Goal: Task Accomplishment & Management: Complete application form

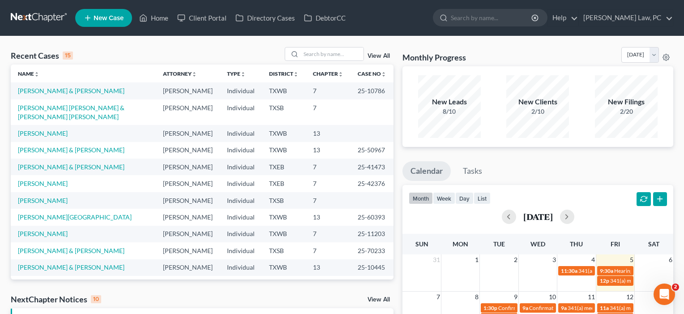
click at [107, 15] on span "New Case" at bounding box center [109, 18] width 30 height 7
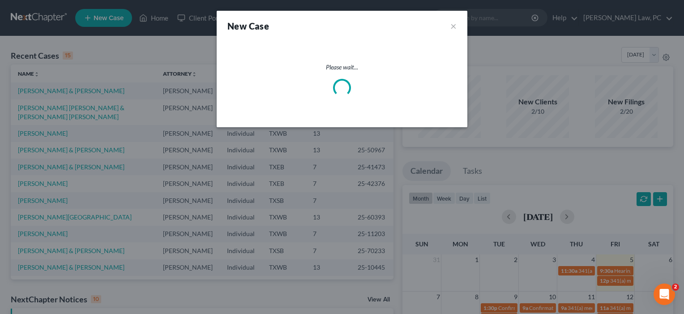
select select "79"
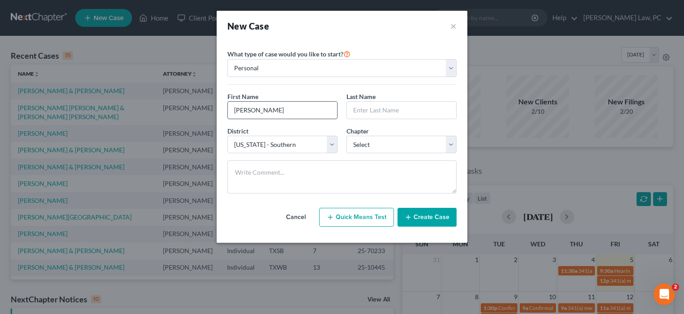
type input "[PERSON_NAME]"
type input "Edge"
select select "80"
select select "0"
click at [425, 217] on button "Create Case" at bounding box center [427, 217] width 59 height 19
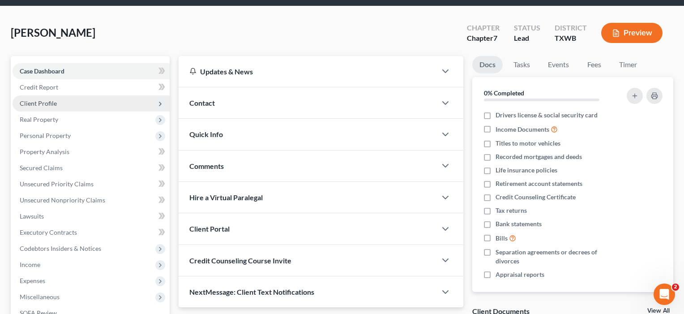
scroll to position [30, 0]
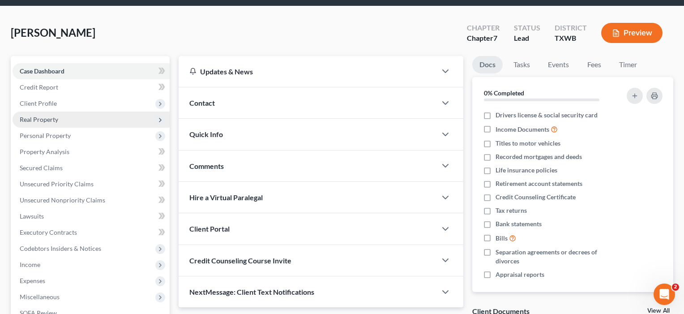
click at [40, 124] on span "Real Property" at bounding box center [91, 119] width 157 height 16
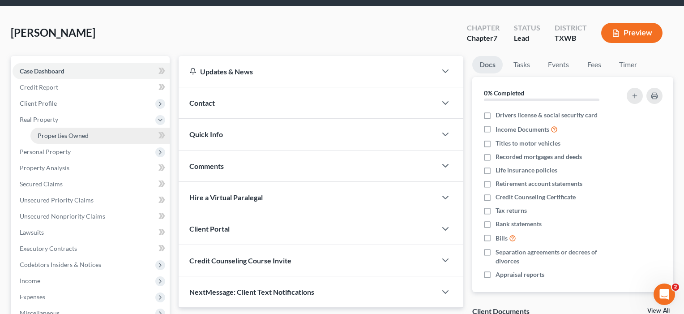
click at [40, 137] on span "Properties Owned" at bounding box center [63, 136] width 51 height 8
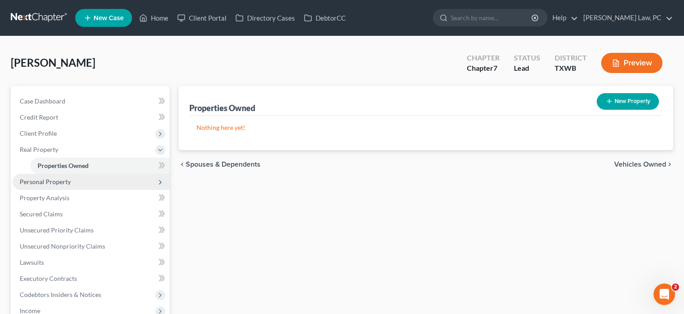
click at [53, 179] on span "Personal Property" at bounding box center [45, 182] width 51 height 8
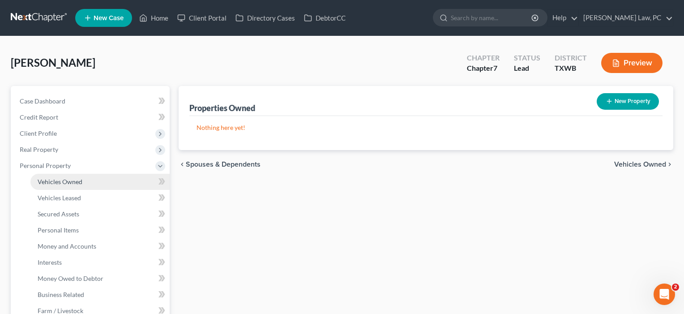
click at [55, 184] on span "Vehicles Owned" at bounding box center [60, 182] width 45 height 8
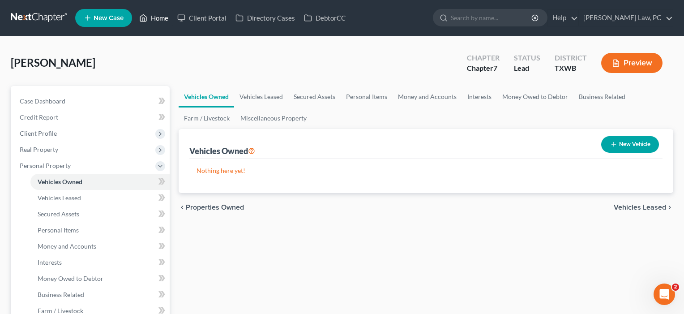
click at [163, 18] on link "Home" at bounding box center [154, 18] width 38 height 16
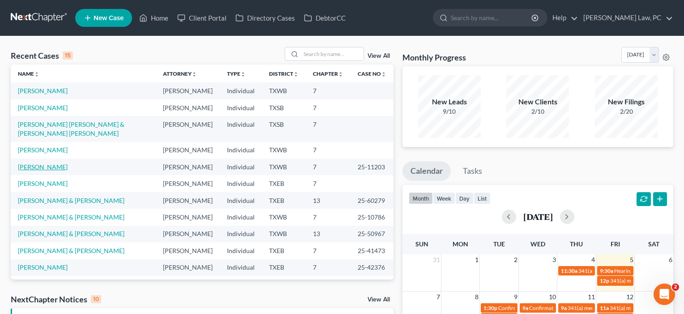
click at [47, 171] on link "[PERSON_NAME]" at bounding box center [43, 167] width 50 height 8
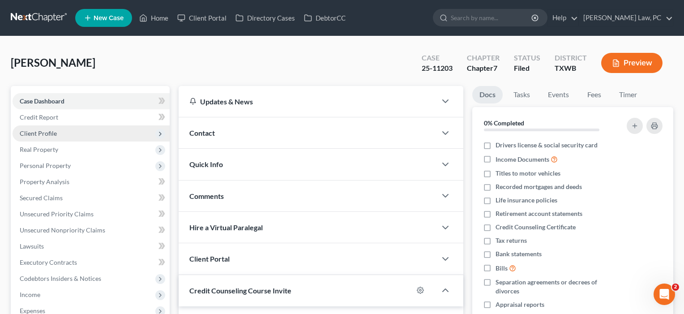
click at [43, 132] on span "Client Profile" at bounding box center [38, 133] width 37 height 8
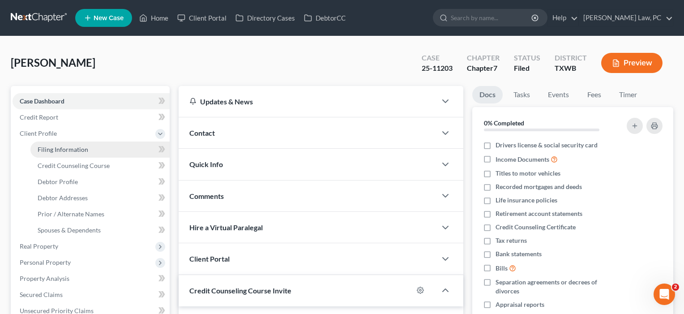
click at [57, 153] on link "Filing Information" at bounding box center [99, 149] width 139 height 16
select select "1"
select select "0"
select select "80"
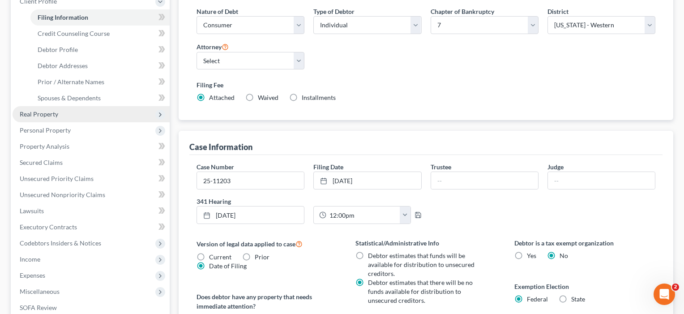
scroll to position [154, 0]
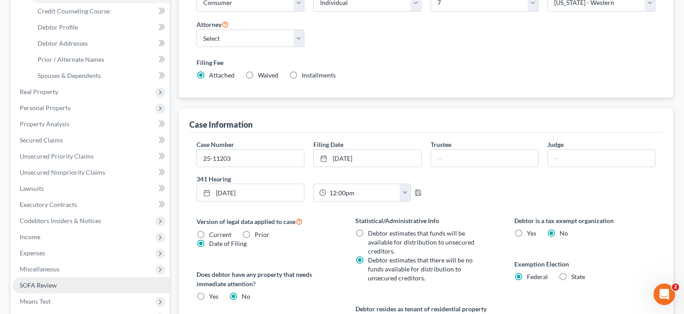
click at [39, 285] on span "SOFA Review" at bounding box center [38, 285] width 37 height 8
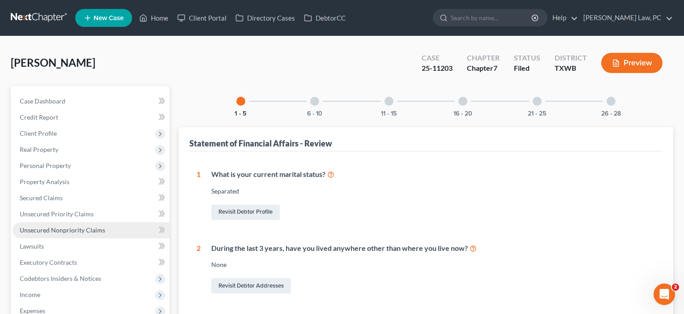
click at [48, 231] on span "Unsecured Nonpriority Claims" at bounding box center [63, 230] width 86 height 8
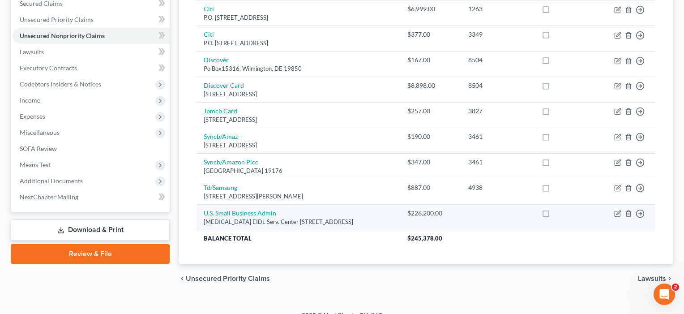
scroll to position [194, 0]
click at [256, 211] on link "U.S. Small Business Admin" at bounding box center [240, 213] width 73 height 8
select select "45"
select select "10"
select select "0"
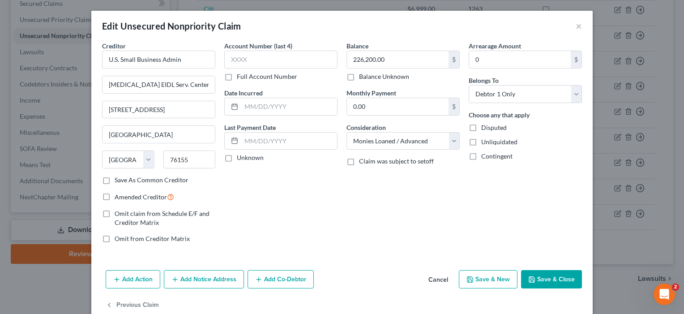
click at [544, 278] on button "Save & Close" at bounding box center [551, 279] width 61 height 19
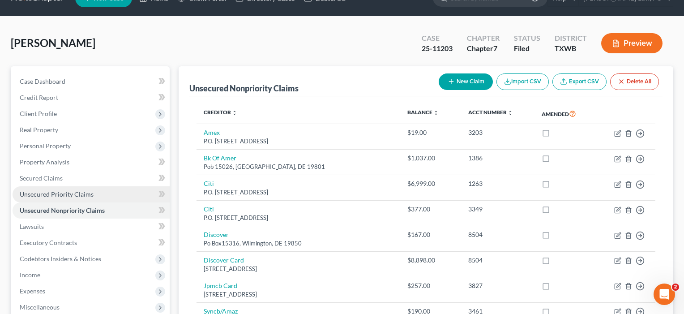
scroll to position [25, 0]
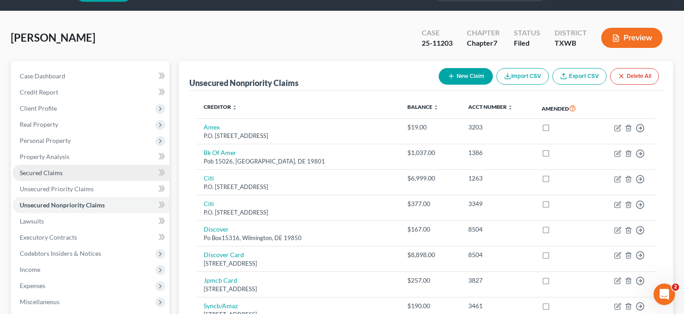
click at [55, 173] on span "Secured Claims" at bounding box center [41, 173] width 43 height 8
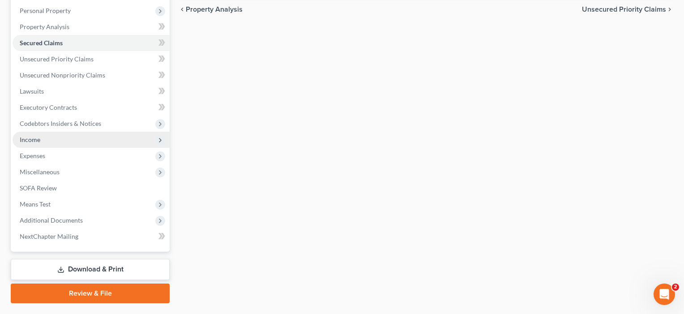
scroll to position [156, 0]
click at [54, 141] on span "Income" at bounding box center [91, 139] width 157 height 16
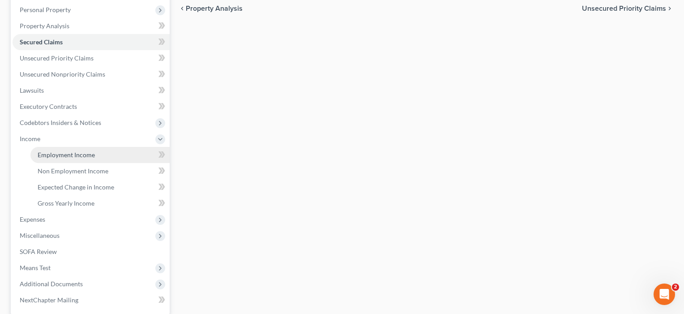
click at [58, 151] on span "Employment Income" at bounding box center [66, 155] width 57 height 8
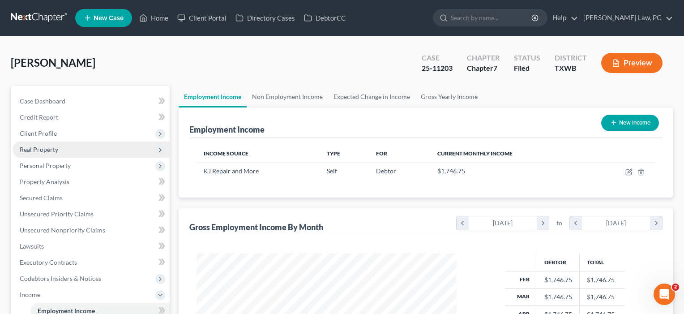
scroll to position [160, 278]
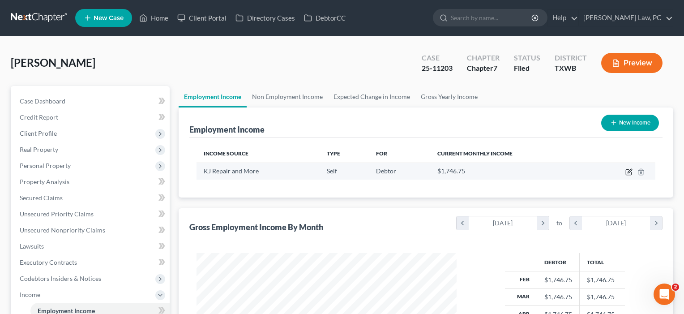
click at [629, 173] on icon "button" at bounding box center [628, 171] width 7 height 7
select select "1"
select select "45"
select select "0"
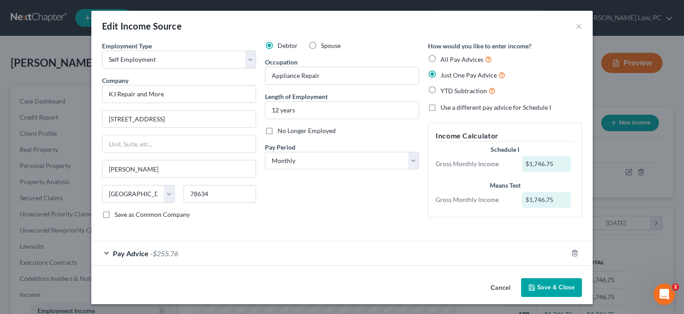
click at [273, 257] on div "Pay Advice -$255.76" at bounding box center [329, 253] width 476 height 24
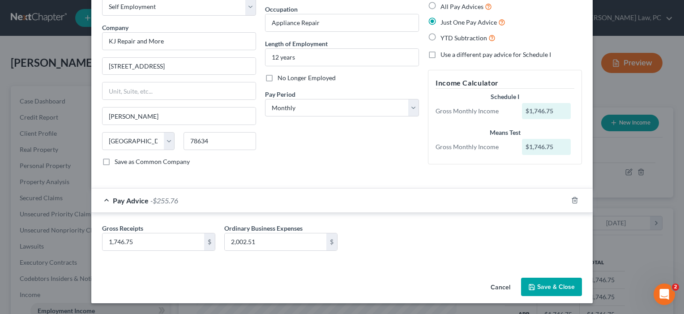
scroll to position [53, 0]
click at [535, 284] on icon "button" at bounding box center [531, 286] width 7 height 7
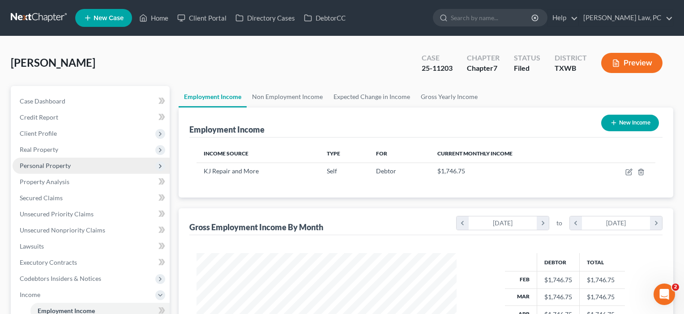
click at [43, 163] on span "Personal Property" at bounding box center [45, 166] width 51 height 8
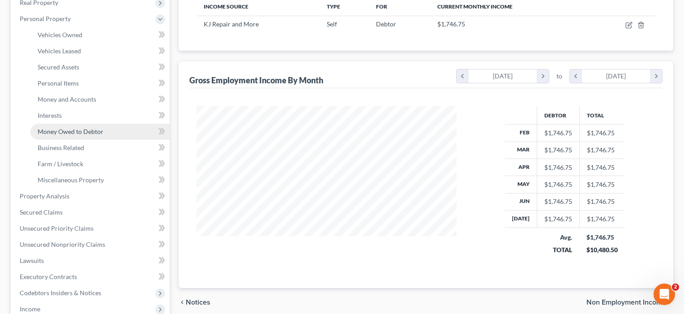
scroll to position [150, 0]
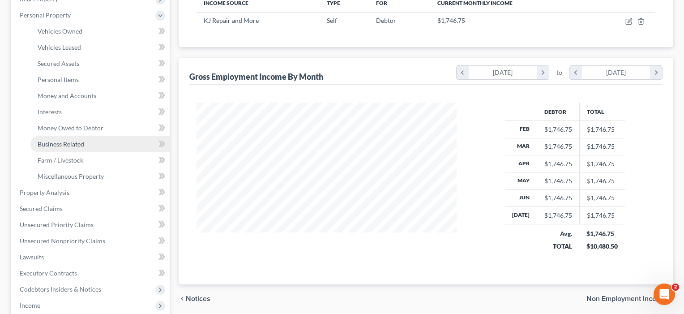
click at [62, 144] on span "Business Related" at bounding box center [61, 144] width 47 height 8
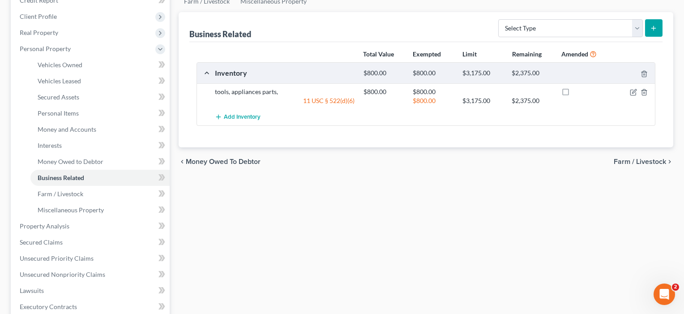
scroll to position [128, 0]
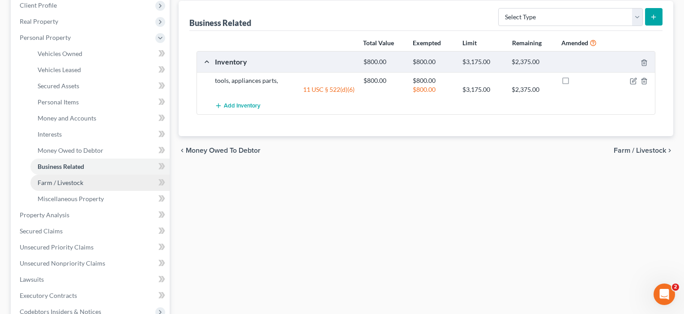
click at [85, 184] on link "Farm / Livestock" at bounding box center [99, 183] width 139 height 16
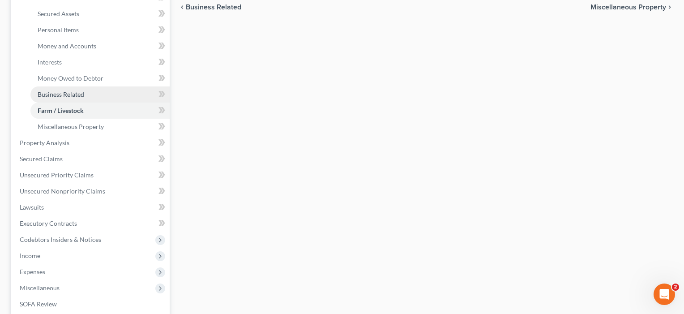
click at [51, 90] on link "Business Related" at bounding box center [99, 94] width 139 height 16
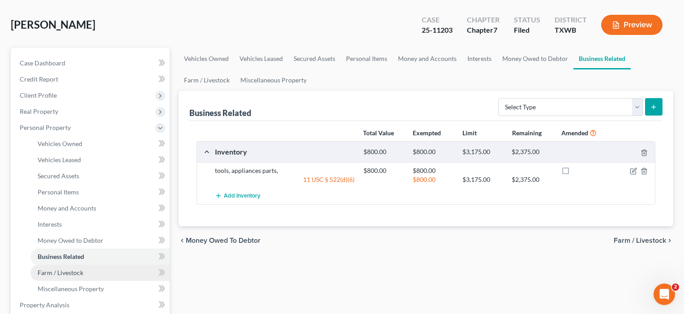
scroll to position [45, 0]
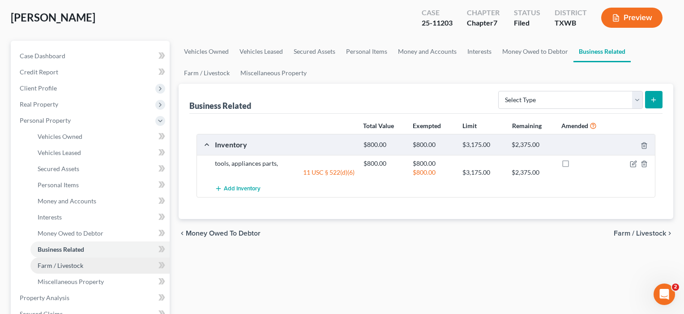
click at [62, 264] on span "Farm / Livestock" at bounding box center [61, 265] width 46 height 8
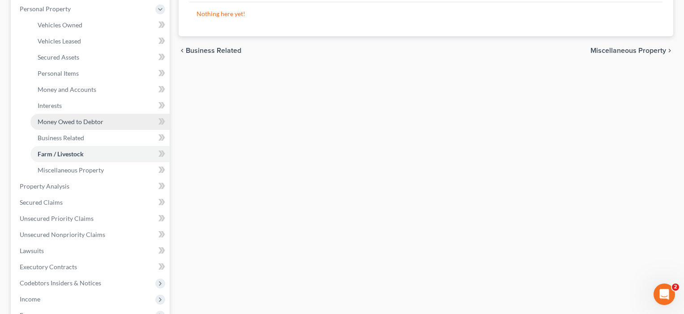
click at [62, 123] on span "Money Owed to Debtor" at bounding box center [71, 122] width 66 height 8
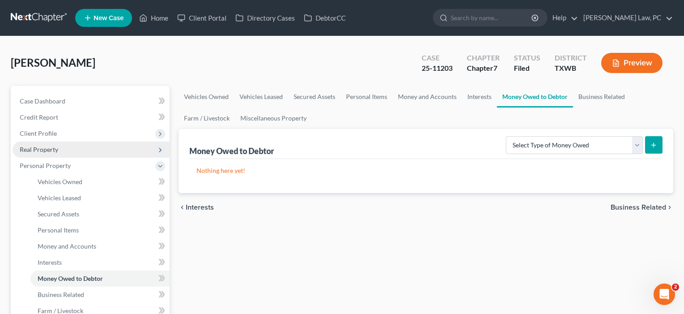
click at [38, 150] on span "Real Property" at bounding box center [39, 149] width 38 height 8
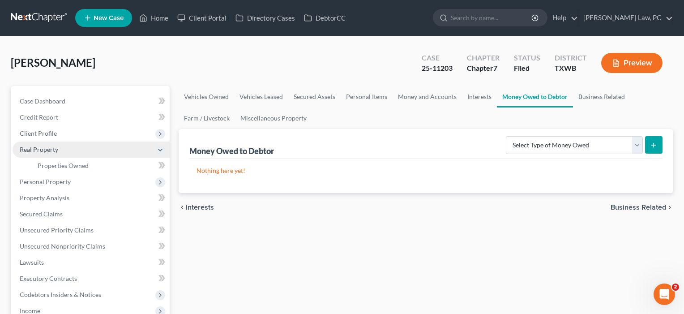
click at [38, 150] on span "Real Property" at bounding box center [39, 149] width 38 height 8
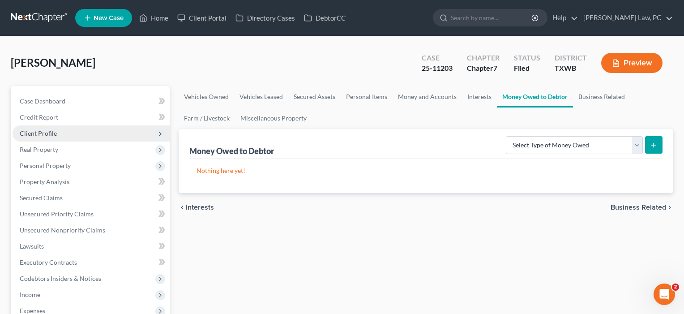
click at [43, 132] on span "Client Profile" at bounding box center [38, 133] width 37 height 8
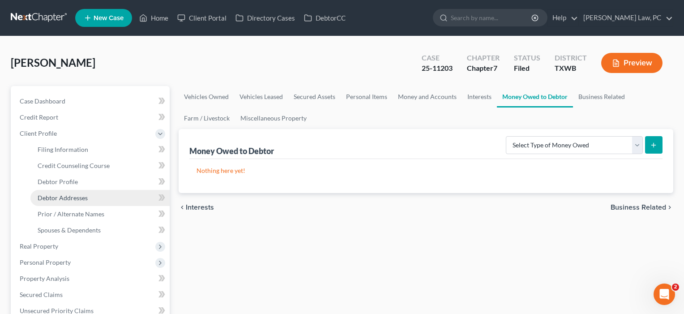
click at [59, 198] on span "Debtor Addresses" at bounding box center [63, 198] width 50 height 8
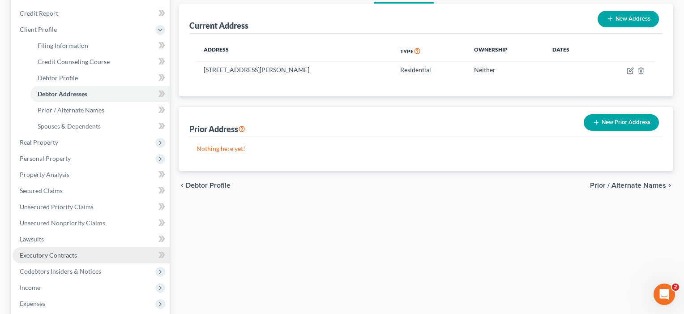
scroll to position [117, 0]
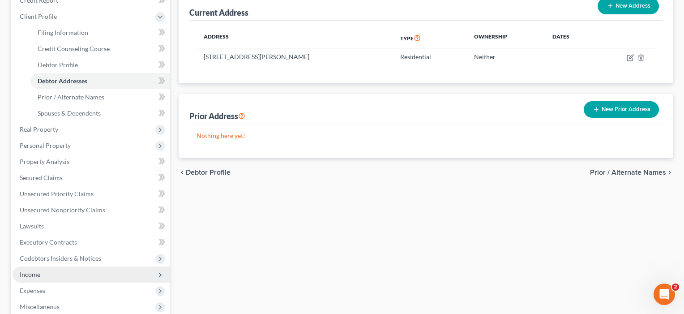
click at [33, 277] on span "Income" at bounding box center [30, 274] width 21 height 8
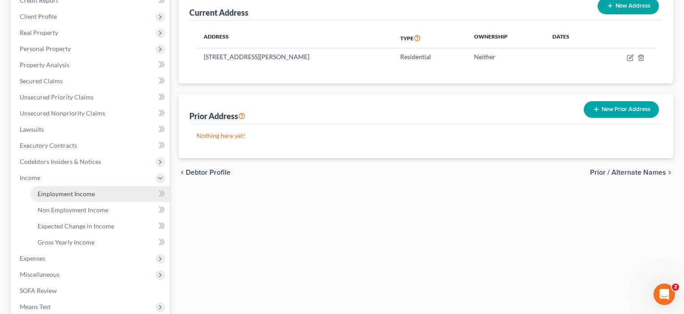
click at [49, 197] on span "Employment Income" at bounding box center [66, 194] width 57 height 8
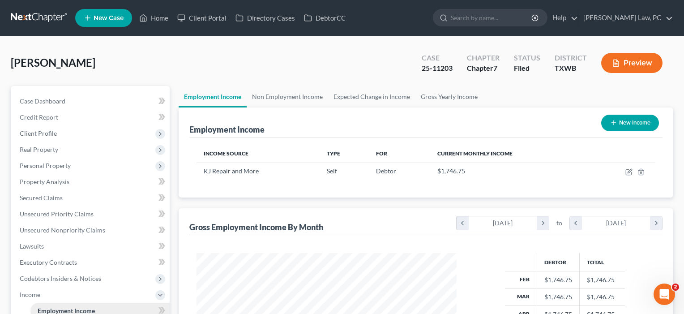
scroll to position [160, 278]
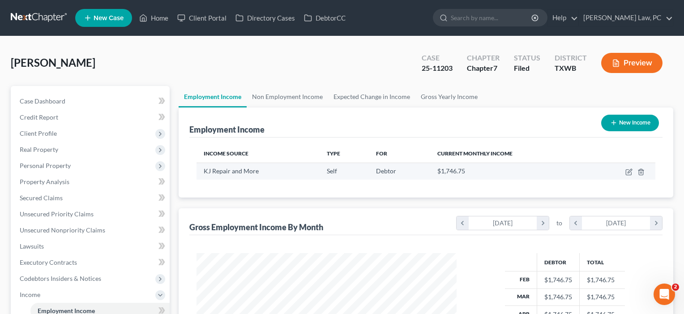
click at [624, 171] on td at bounding box center [623, 171] width 66 height 17
click at [631, 172] on icon "button" at bounding box center [628, 171] width 7 height 7
select select "1"
select select "45"
select select "0"
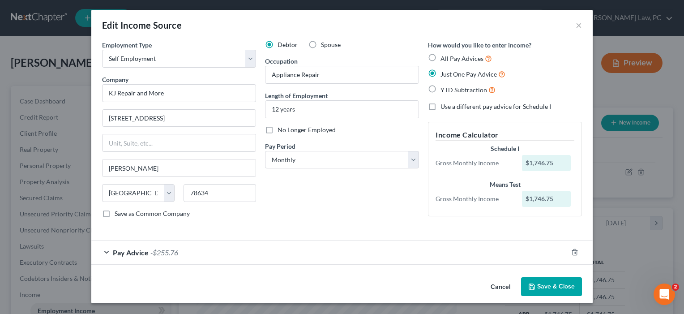
scroll to position [0, 0]
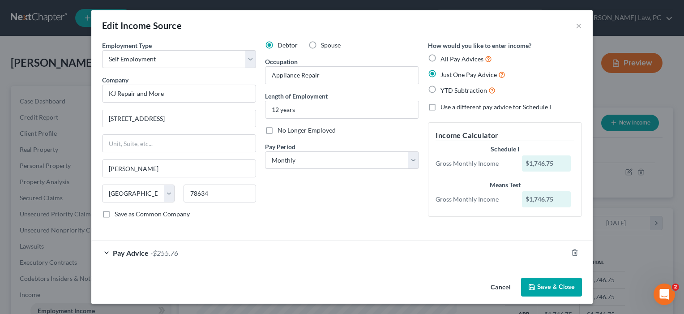
click at [416, 259] on div "Pay Advice -$255.76" at bounding box center [329, 253] width 476 height 24
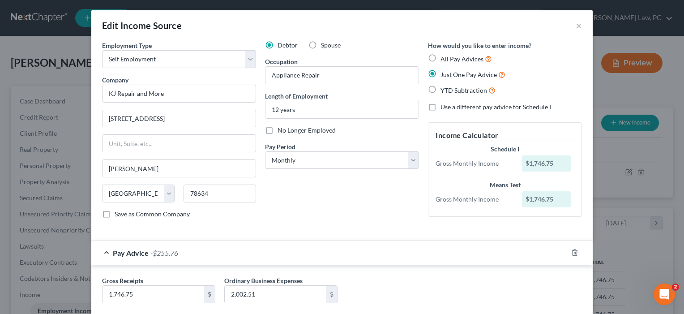
scroll to position [53, 0]
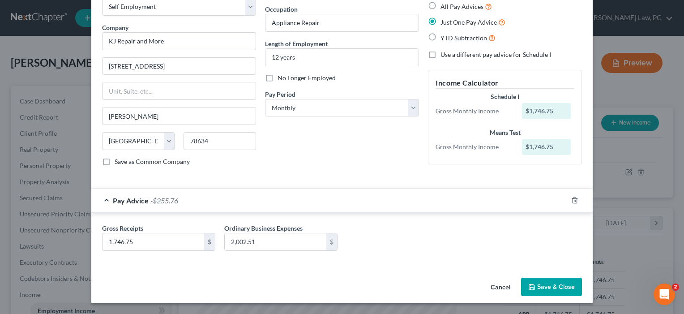
click at [541, 284] on button "Save & Close" at bounding box center [551, 287] width 61 height 19
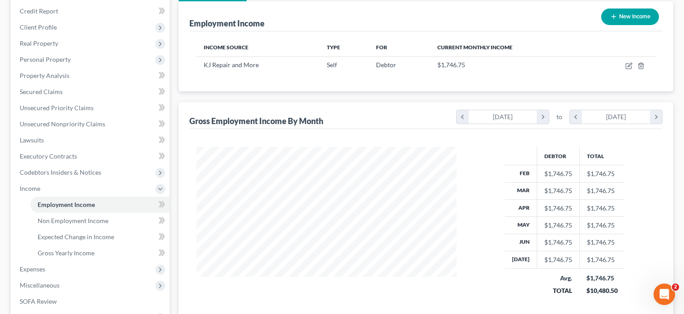
scroll to position [107, 0]
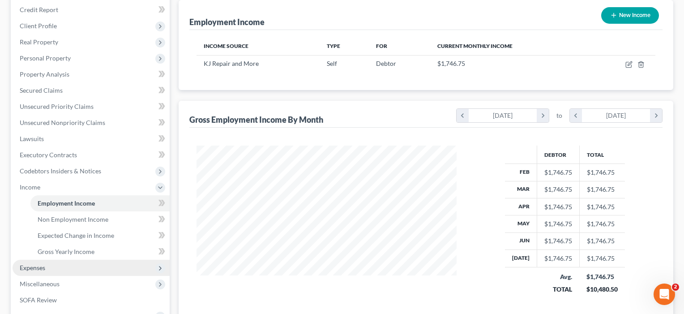
click at [43, 264] on span "Expenses" at bounding box center [33, 268] width 26 height 8
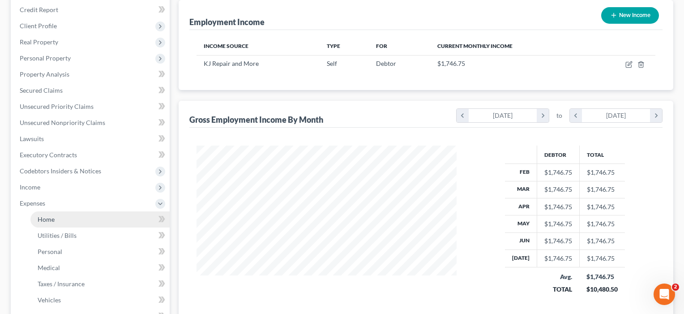
click at [40, 225] on link "Home" at bounding box center [99, 219] width 139 height 16
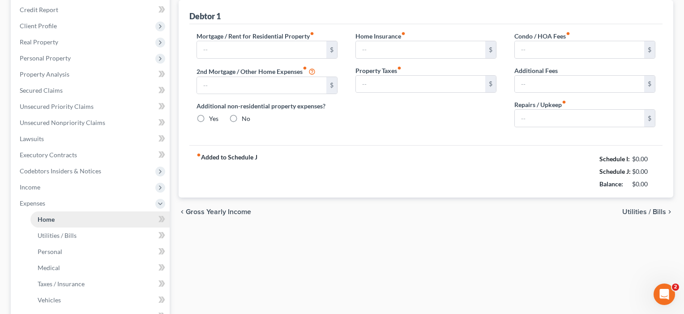
type input "0.00"
radio input "true"
type input "0.00"
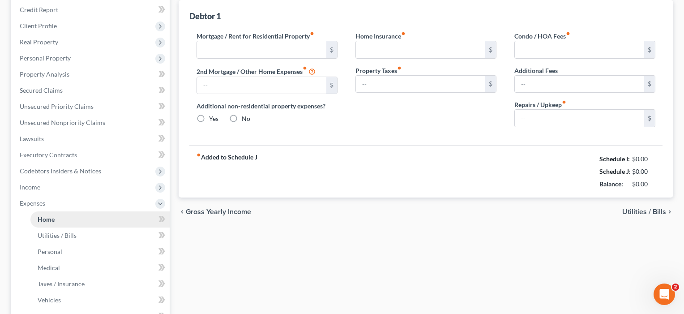
type input "0.00"
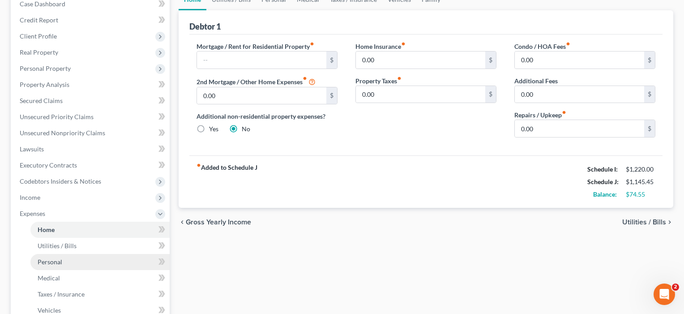
scroll to position [97, 0]
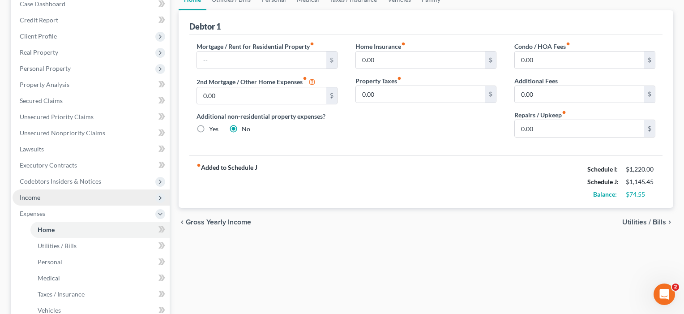
click at [34, 198] on span "Income" at bounding box center [30, 197] width 21 height 8
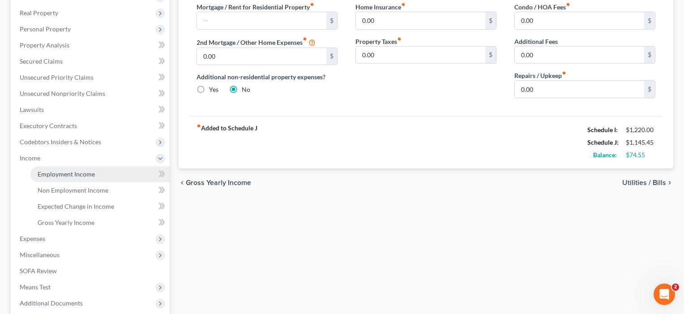
scroll to position [137, 0]
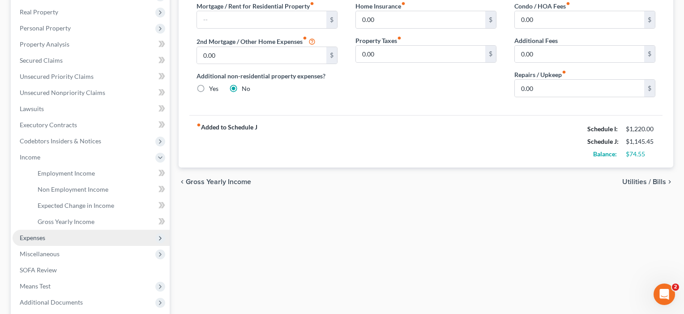
click at [35, 239] on span "Expenses" at bounding box center [33, 238] width 26 height 8
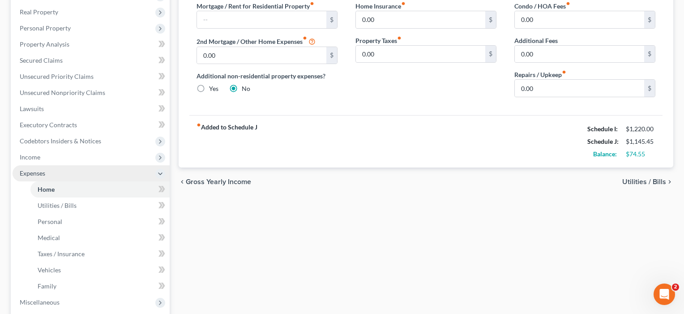
click at [35, 176] on span "Expenses" at bounding box center [33, 173] width 26 height 8
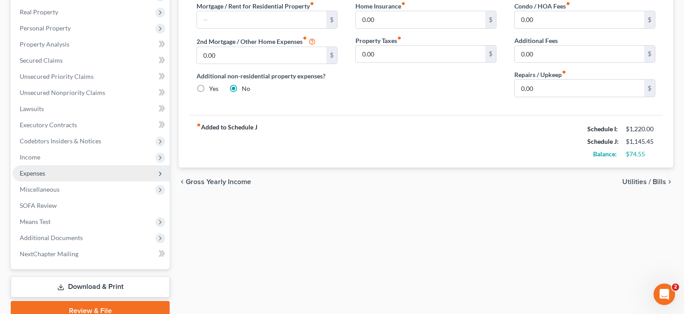
click at [35, 175] on span "Expenses" at bounding box center [33, 173] width 26 height 8
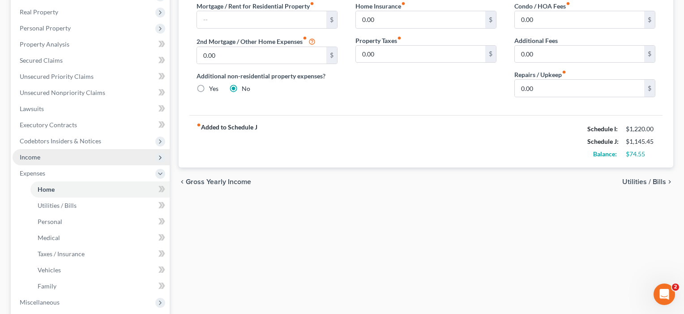
click at [34, 156] on span "Income" at bounding box center [30, 157] width 21 height 8
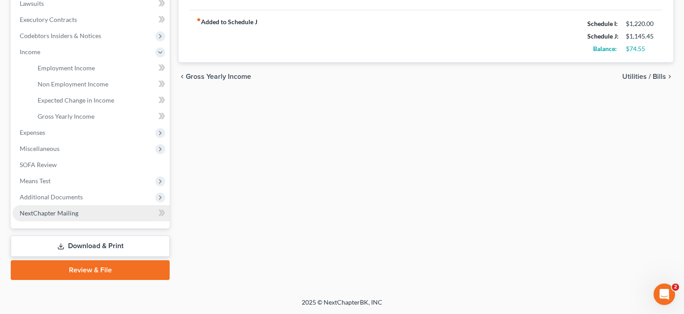
scroll to position [243, 0]
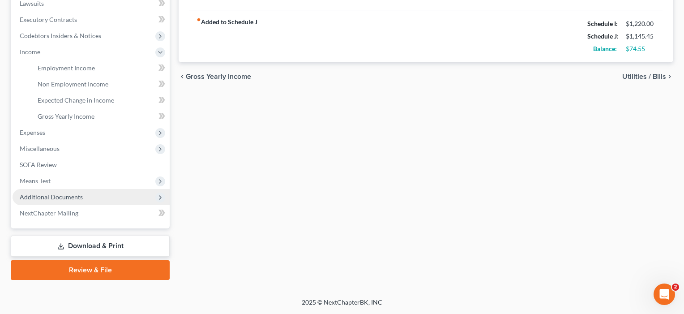
click at [57, 199] on span "Additional Documents" at bounding box center [51, 197] width 63 height 8
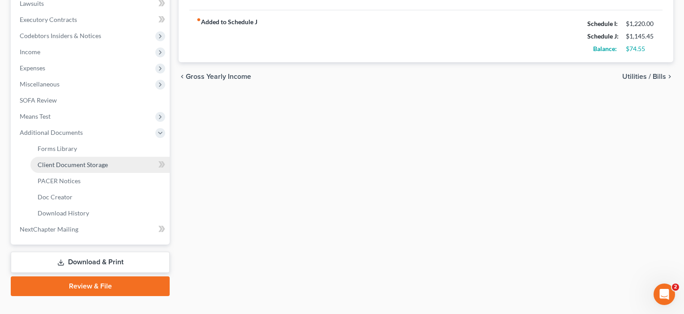
click at [82, 168] on link "Client Document Storage" at bounding box center [99, 165] width 139 height 16
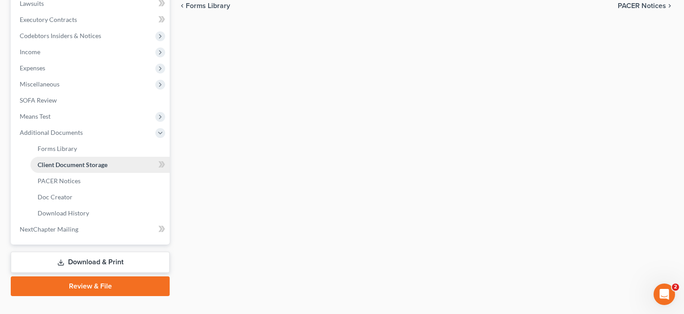
scroll to position [58, 0]
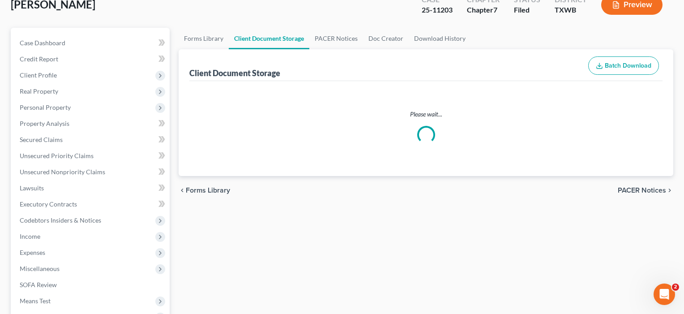
select select "0"
select select "10"
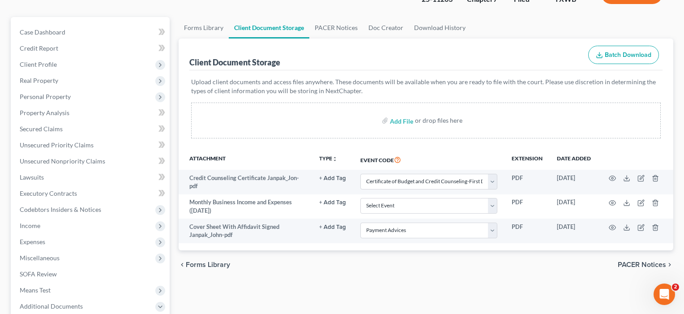
scroll to position [69, 0]
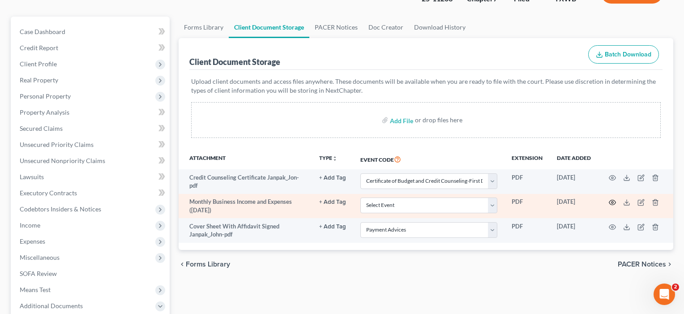
click at [612, 201] on circle "button" at bounding box center [613, 202] width 2 height 2
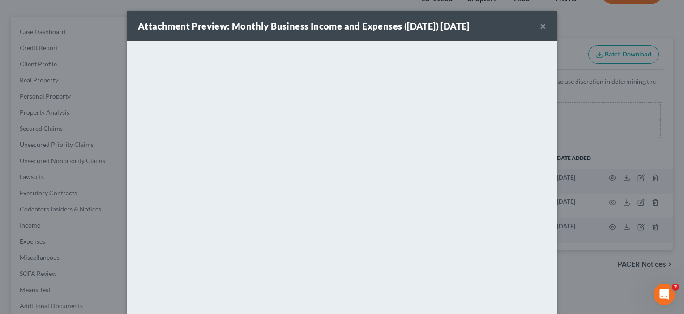
click at [544, 28] on button "×" at bounding box center [543, 26] width 6 height 11
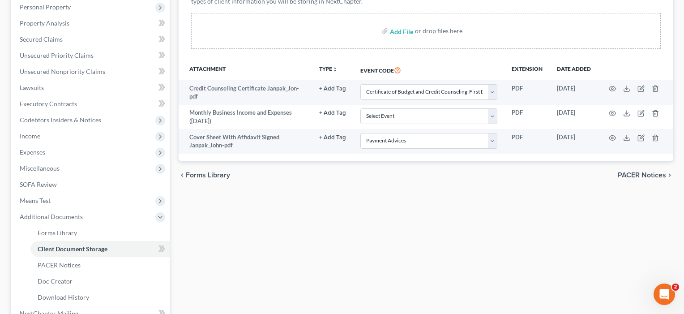
scroll to position [180, 0]
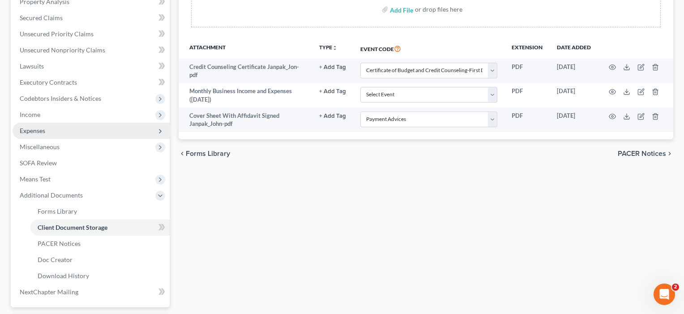
click at [47, 131] on span "Expenses" at bounding box center [91, 131] width 157 height 16
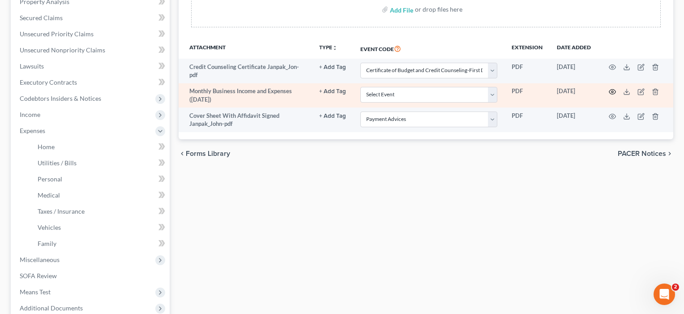
click at [614, 91] on icon "button" at bounding box center [612, 91] width 7 height 7
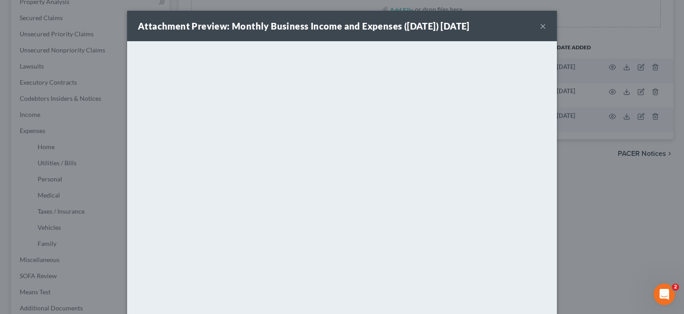
click at [542, 28] on button "×" at bounding box center [543, 26] width 6 height 11
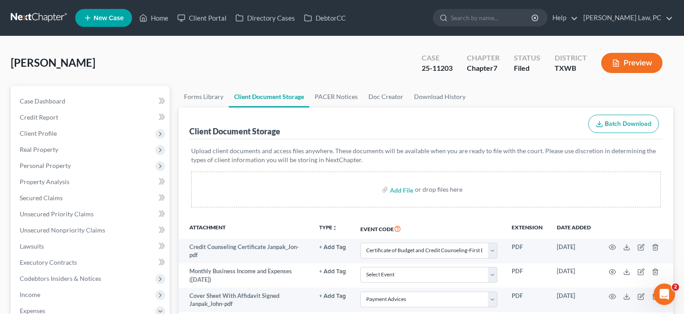
scroll to position [0, 0]
click at [46, 152] on span "Real Property" at bounding box center [39, 149] width 38 height 8
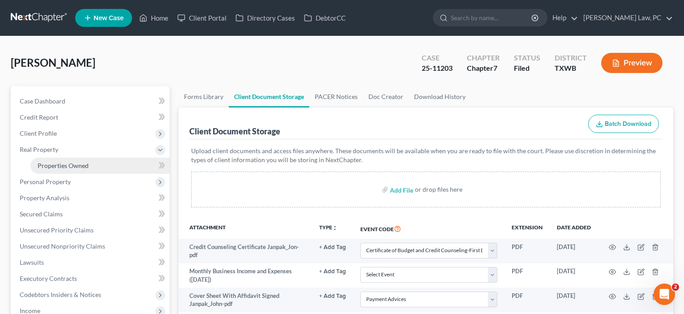
click at [53, 161] on link "Properties Owned" at bounding box center [99, 166] width 139 height 16
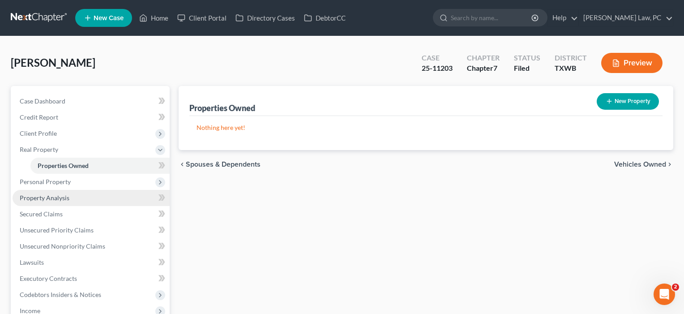
click at [43, 196] on span "Property Analysis" at bounding box center [45, 198] width 50 height 8
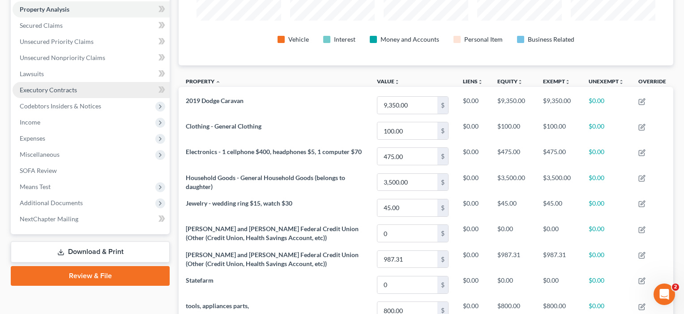
scroll to position [173, 0]
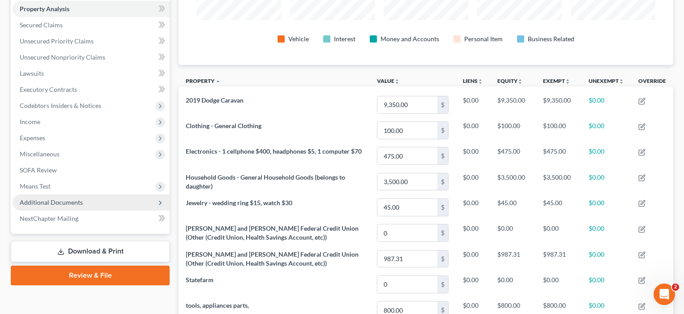
click at [43, 201] on span "Additional Documents" at bounding box center [51, 202] width 63 height 8
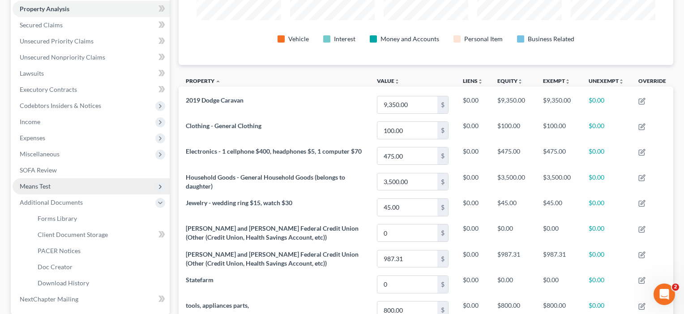
click at [39, 184] on span "Means Test" at bounding box center [35, 186] width 31 height 8
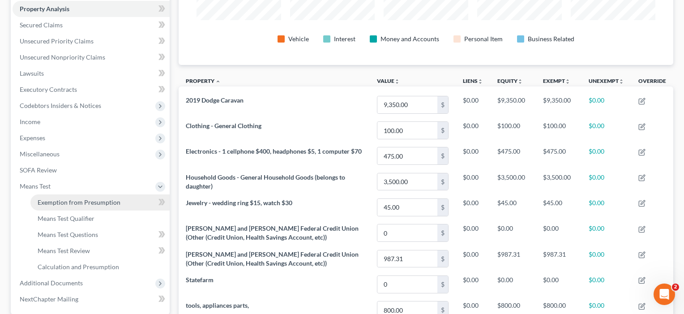
click at [40, 200] on span "Exemption from Presumption" at bounding box center [79, 202] width 83 height 8
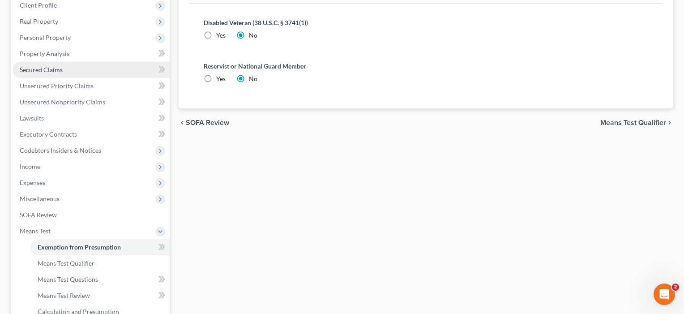
scroll to position [180, 0]
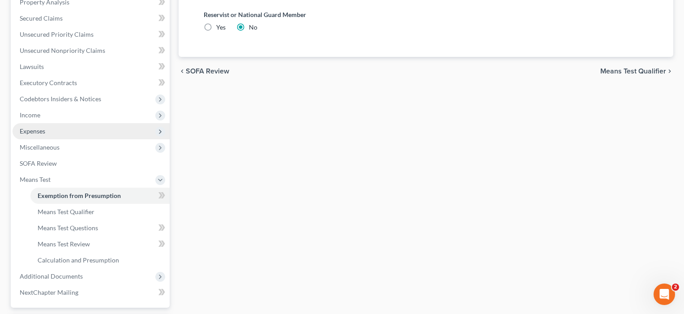
click at [33, 131] on span "Expenses" at bounding box center [33, 131] width 26 height 8
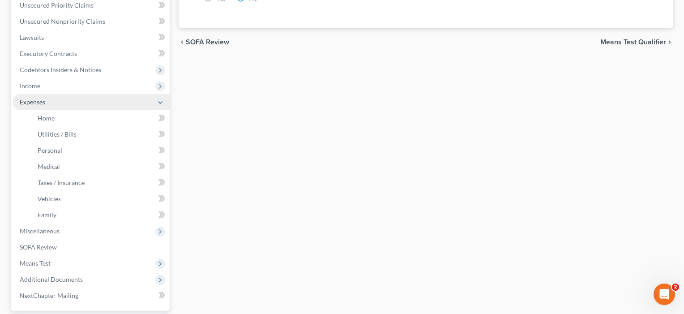
scroll to position [211, 0]
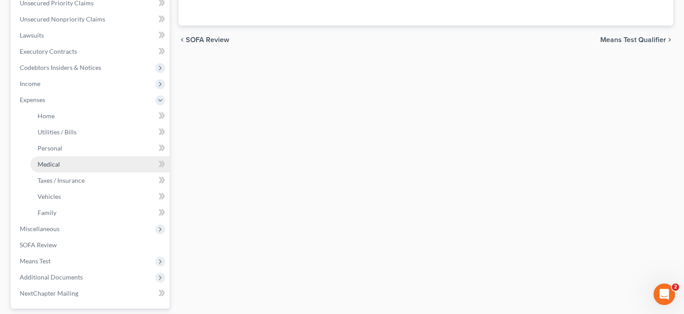
click at [44, 163] on span "Medical" at bounding box center [49, 164] width 22 height 8
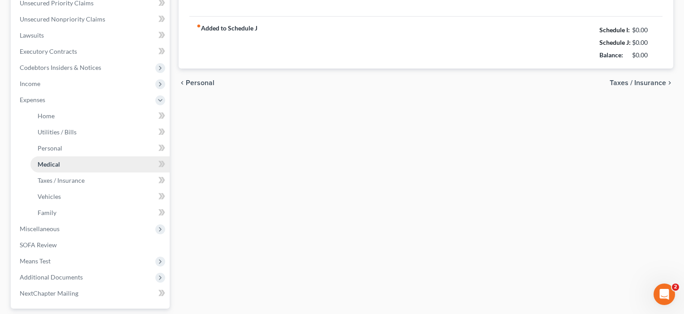
type input "50.00"
type input "0.00"
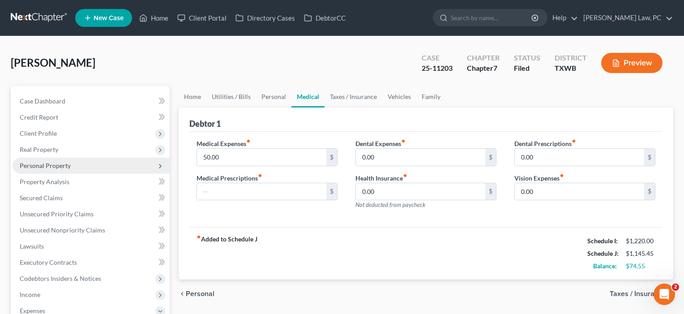
scroll to position [17, 0]
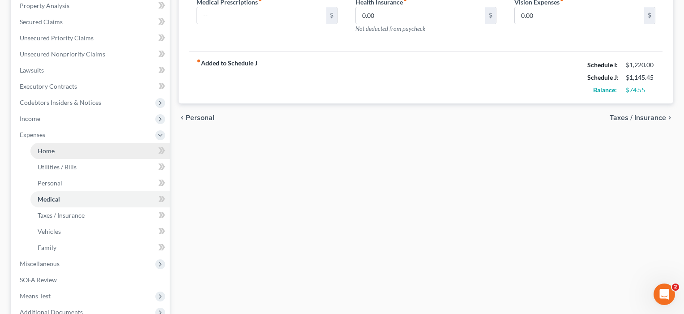
click at [39, 154] on span "Home" at bounding box center [46, 151] width 17 height 8
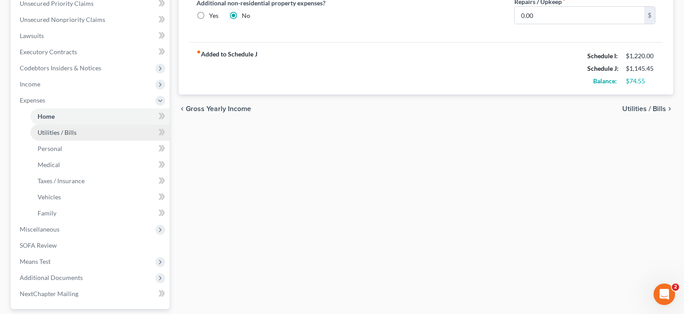
click at [47, 133] on span "Utilities / Bills" at bounding box center [57, 132] width 39 height 8
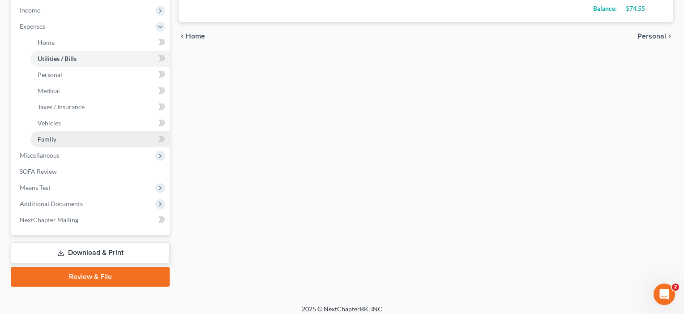
scroll to position [291, 0]
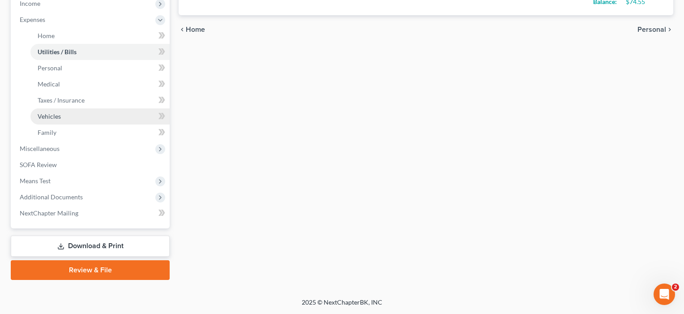
click at [48, 114] on span "Vehicles" at bounding box center [49, 116] width 23 height 8
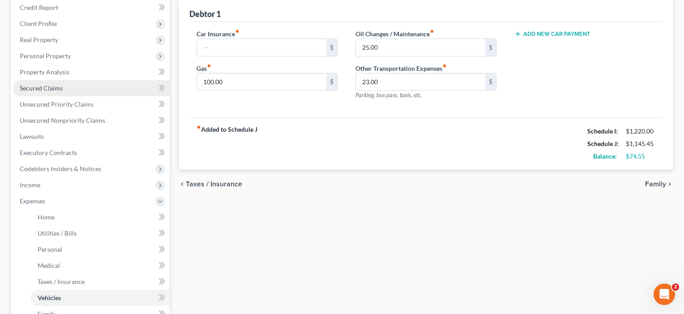
scroll to position [115, 0]
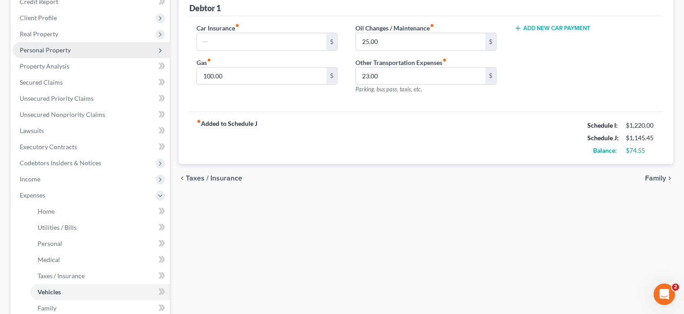
click at [50, 51] on span "Personal Property" at bounding box center [45, 50] width 51 height 8
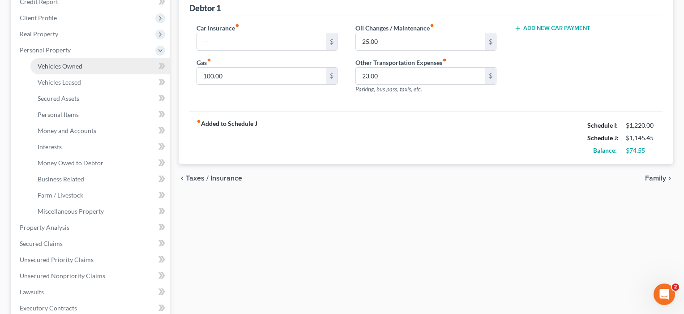
click at [58, 69] on link "Vehicles Owned" at bounding box center [99, 66] width 139 height 16
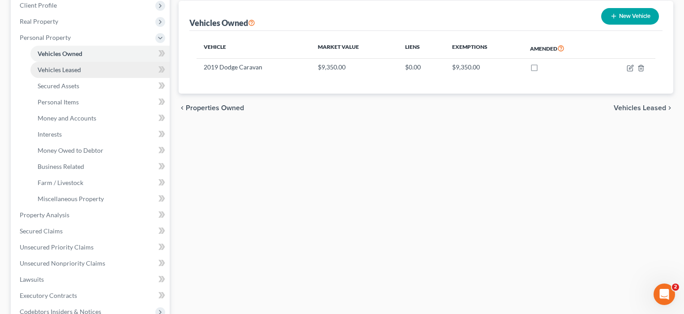
click at [57, 72] on span "Vehicles Leased" at bounding box center [59, 70] width 43 height 8
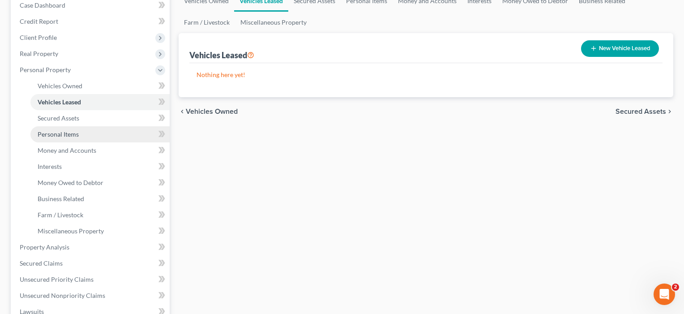
click at [51, 133] on span "Personal Items" at bounding box center [58, 134] width 41 height 8
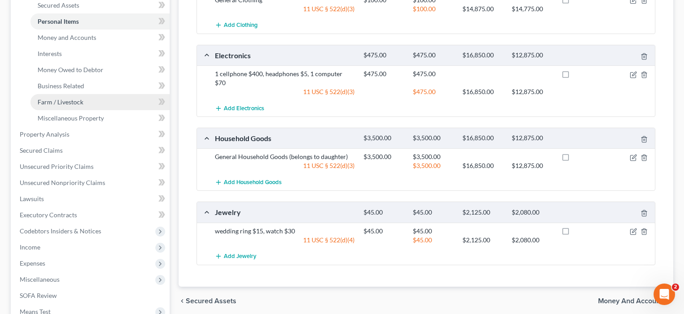
click at [59, 103] on span "Farm / Livestock" at bounding box center [61, 102] width 46 height 8
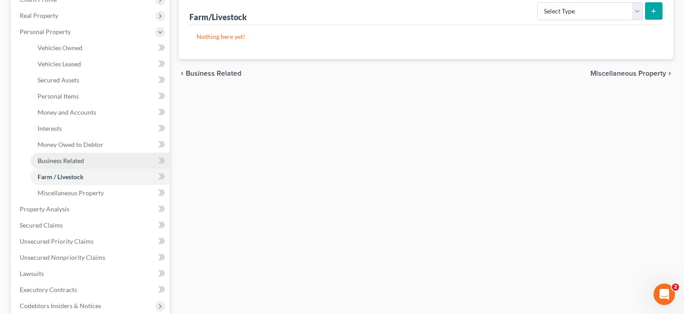
click at [55, 164] on link "Business Related" at bounding box center [99, 161] width 139 height 16
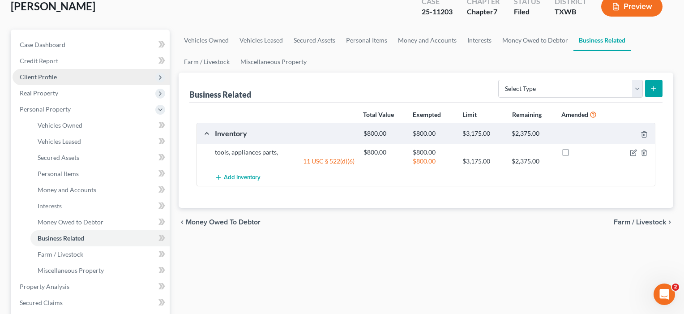
click at [41, 76] on span "Client Profile" at bounding box center [38, 77] width 37 height 8
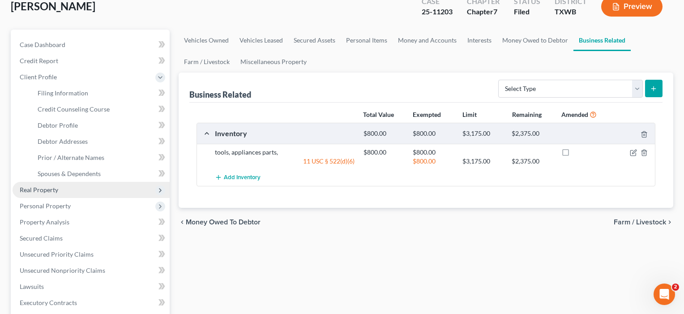
click at [51, 196] on span "Real Property" at bounding box center [91, 190] width 157 height 16
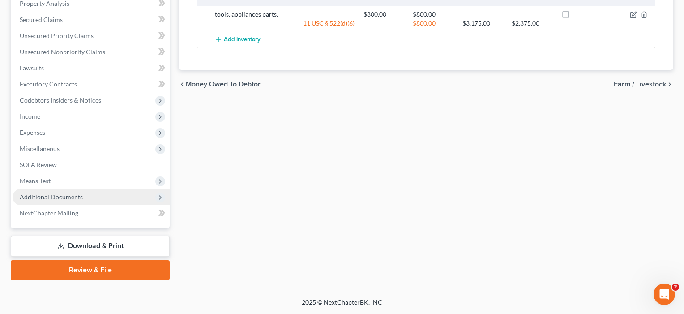
scroll to position [194, 0]
click at [56, 196] on span "Additional Documents" at bounding box center [51, 197] width 63 height 8
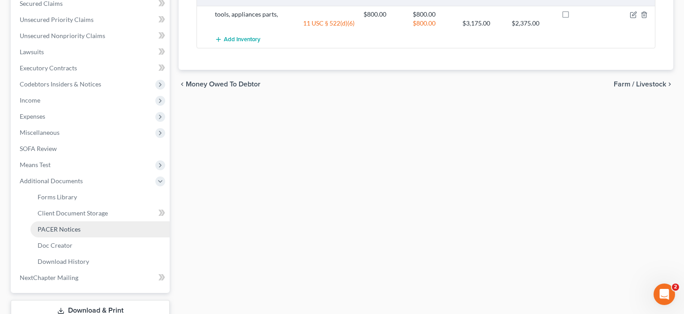
click at [56, 232] on span "PACER Notices" at bounding box center [59, 229] width 43 height 8
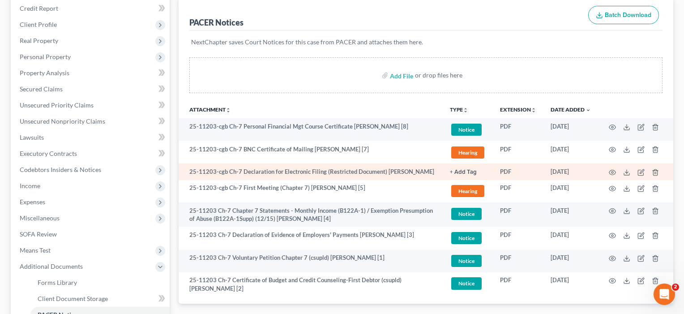
scroll to position [182, 0]
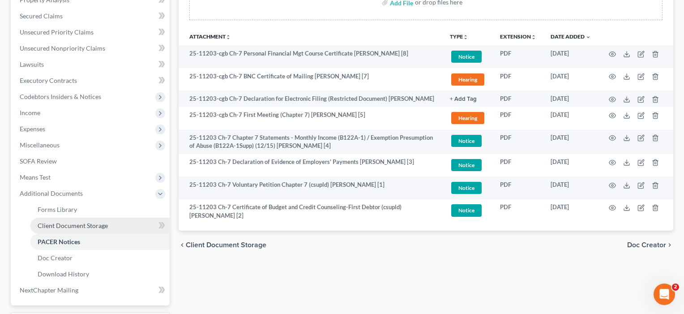
click at [62, 227] on span "Client Document Storage" at bounding box center [73, 226] width 70 height 8
select select "0"
select select "10"
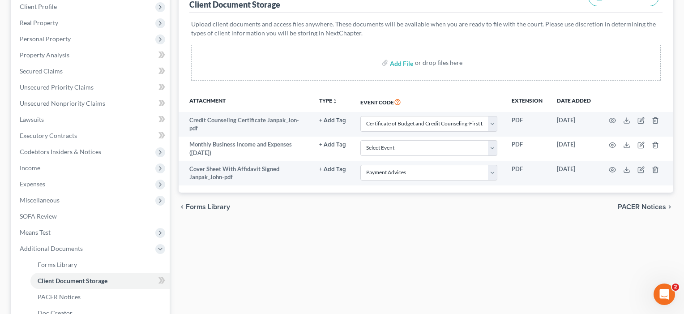
scroll to position [136, 0]
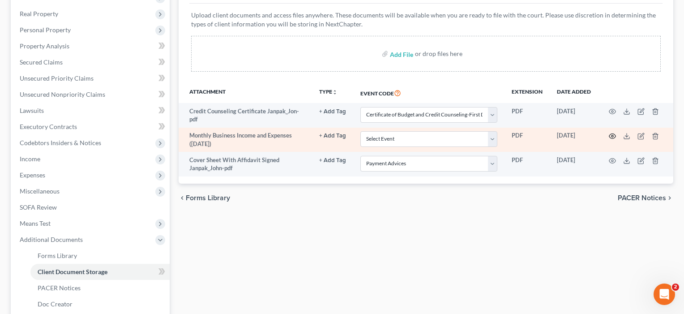
click at [611, 136] on icon "button" at bounding box center [612, 136] width 7 height 7
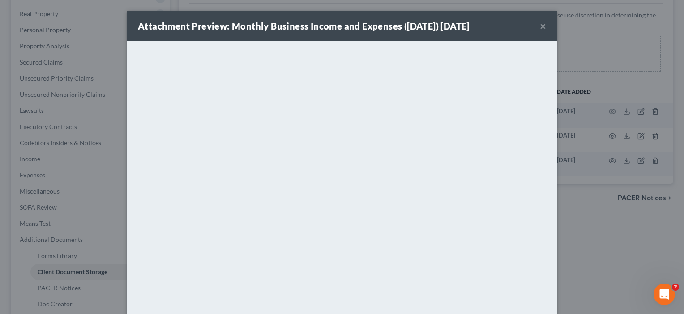
click at [542, 28] on button "×" at bounding box center [543, 26] width 6 height 11
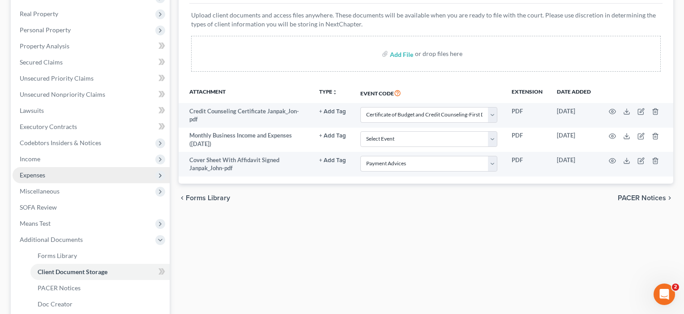
click at [47, 176] on span "Expenses" at bounding box center [91, 175] width 157 height 16
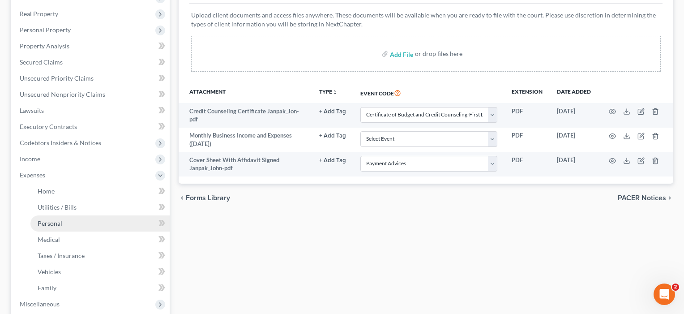
click at [41, 219] on span "Personal" at bounding box center [50, 223] width 25 height 8
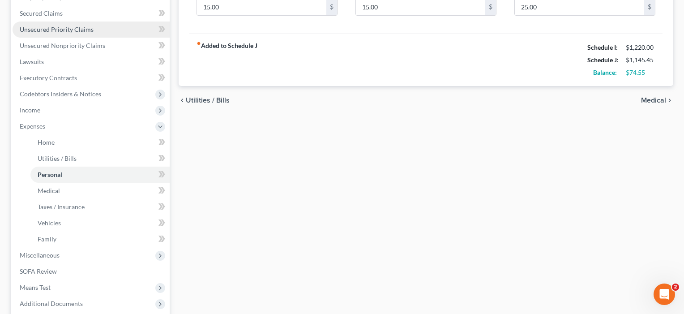
scroll to position [201, 0]
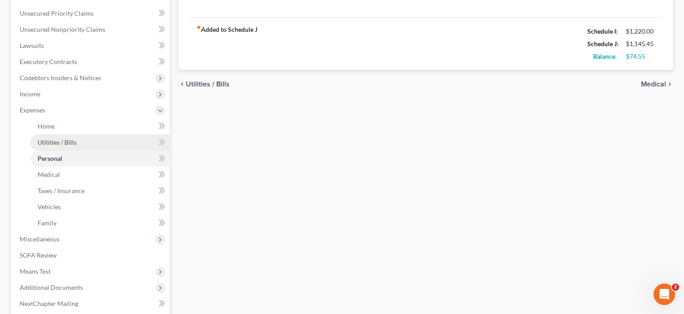
click at [61, 142] on span "Utilities / Bills" at bounding box center [57, 142] width 39 height 8
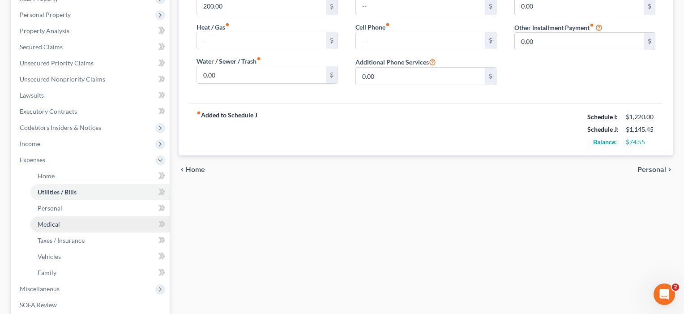
click at [52, 223] on span "Medical" at bounding box center [49, 224] width 22 height 8
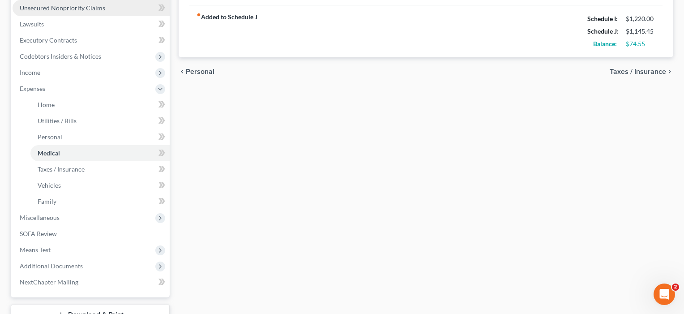
scroll to position [258, 0]
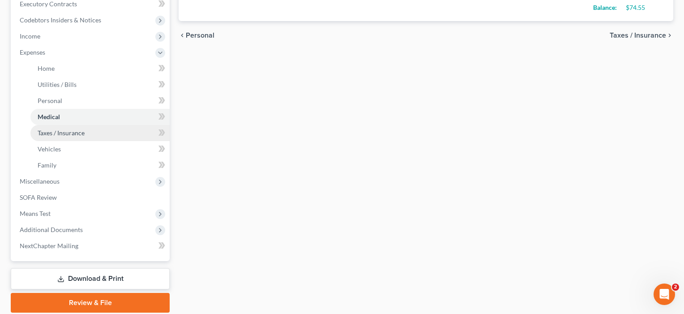
click at [52, 133] on span "Taxes / Insurance" at bounding box center [61, 133] width 47 height 8
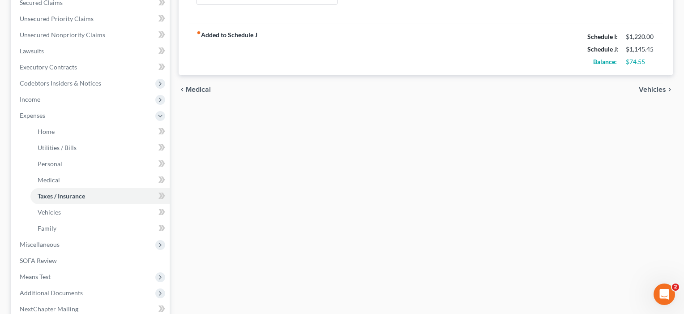
scroll to position [207, 0]
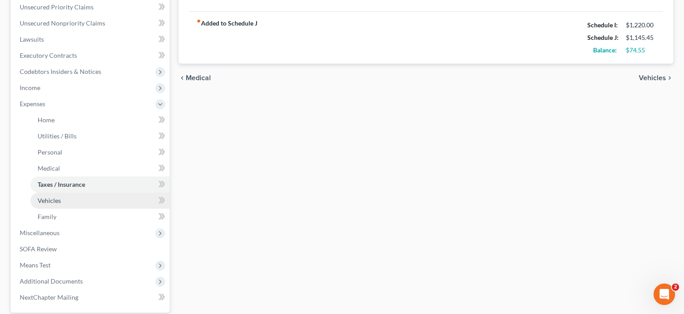
click at [44, 199] on span "Vehicles" at bounding box center [49, 201] width 23 height 8
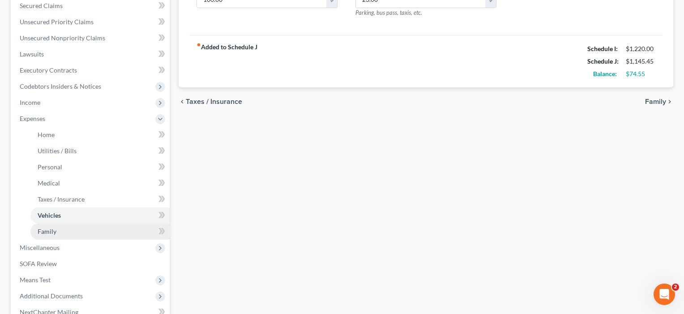
click at [46, 226] on link "Family" at bounding box center [99, 231] width 139 height 16
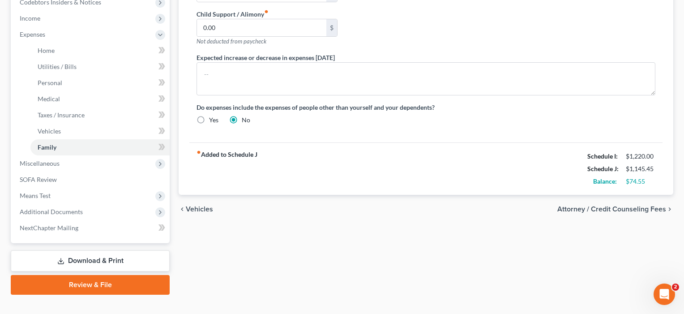
scroll to position [279, 0]
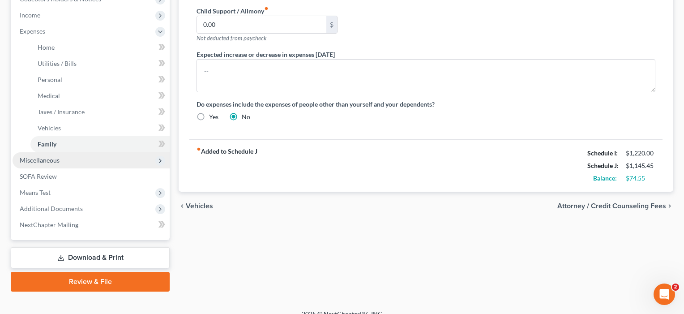
click at [47, 162] on span "Miscellaneous" at bounding box center [40, 160] width 40 height 8
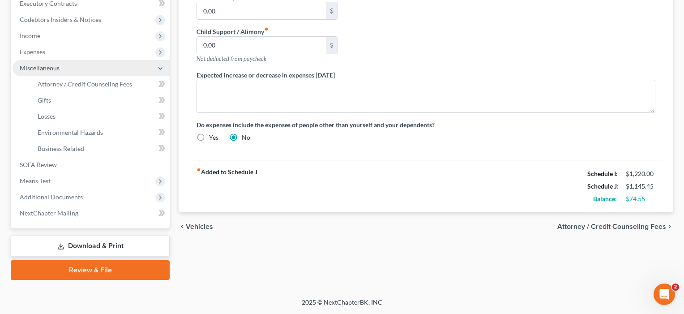
scroll to position [259, 0]
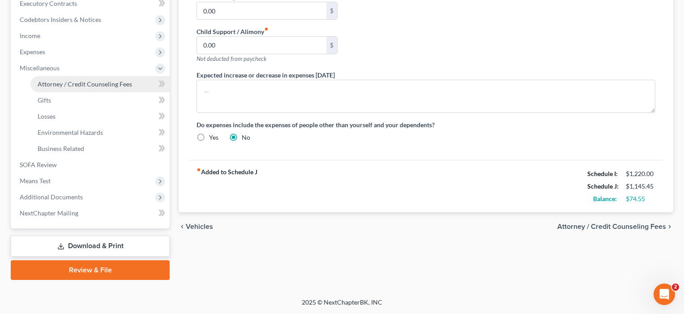
click at [65, 86] on span "Attorney / Credit Counseling Fees" at bounding box center [85, 84] width 94 height 8
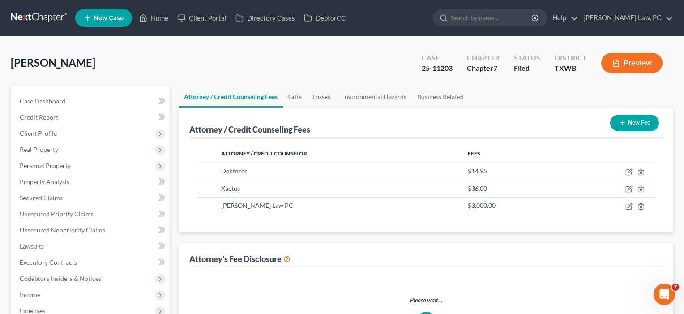
select select "4"
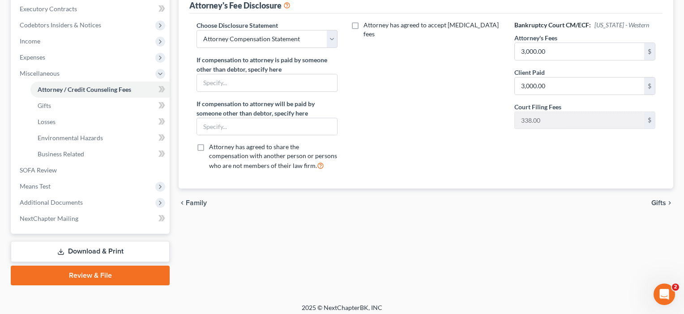
scroll to position [254, 0]
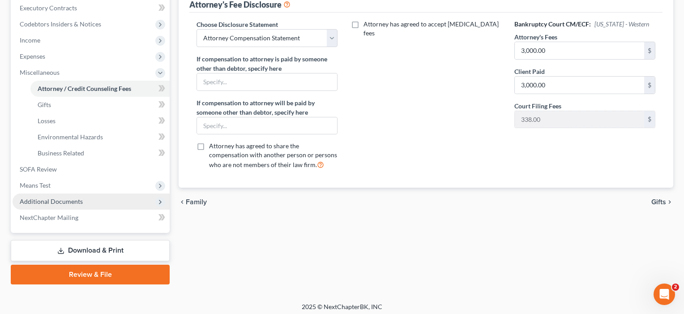
click at [42, 203] on span "Additional Documents" at bounding box center [51, 201] width 63 height 8
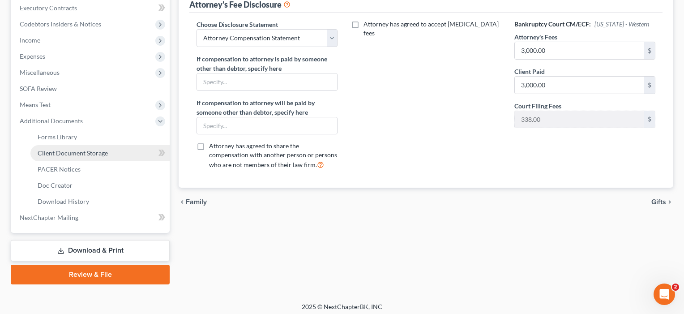
click at [47, 157] on link "Client Document Storage" at bounding box center [99, 153] width 139 height 16
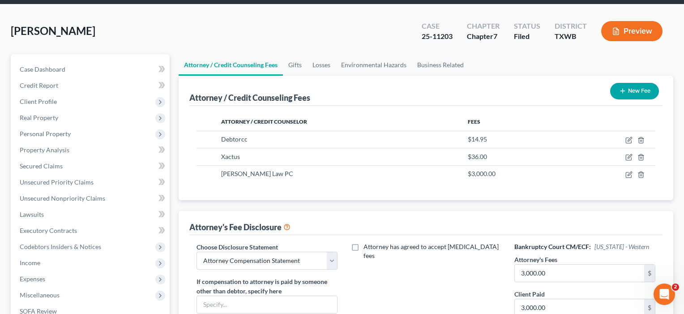
select select "0"
select select "10"
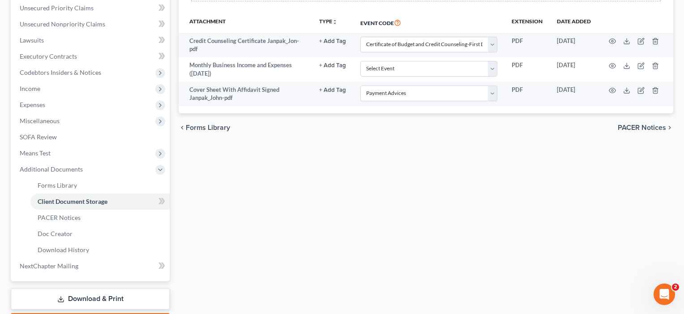
scroll to position [206, 0]
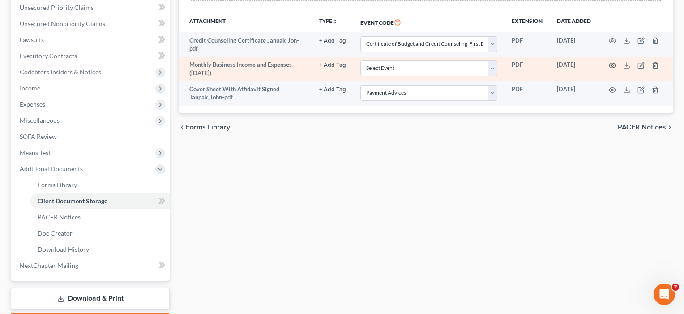
click at [614, 64] on icon "button" at bounding box center [612, 65] width 7 height 7
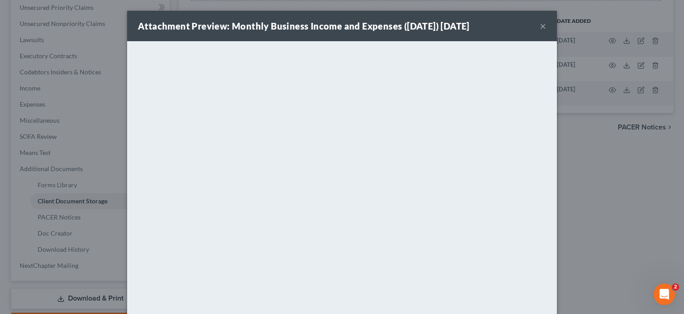
click at [544, 28] on button "×" at bounding box center [543, 26] width 6 height 11
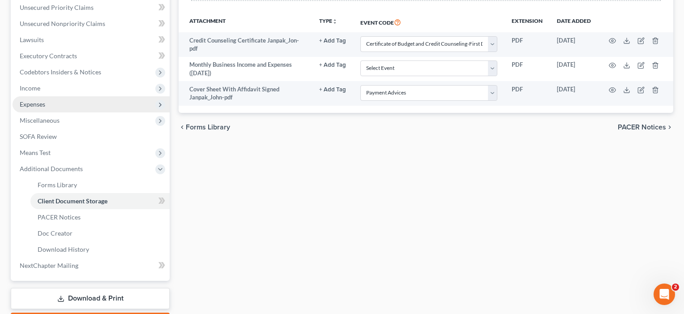
click at [27, 109] on span "Expenses" at bounding box center [91, 104] width 157 height 16
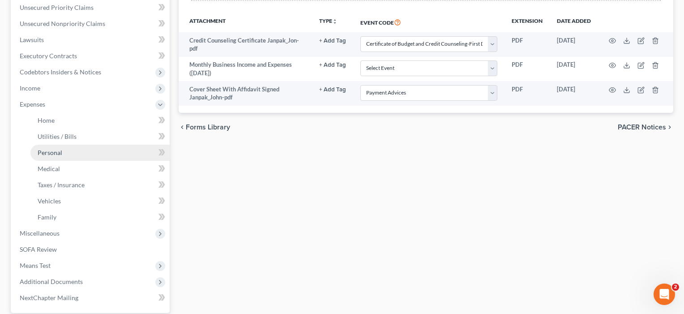
click at [51, 151] on span "Personal" at bounding box center [50, 153] width 25 height 8
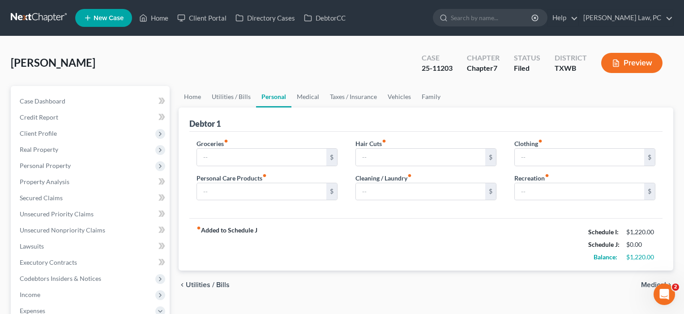
type input "485.00"
type input "15.00"
type input "25.00"
type input "15.00"
type input "50.00"
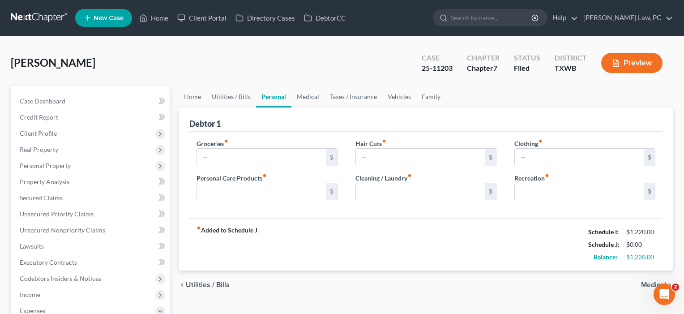
type input "25.00"
click at [230, 93] on link "Utilities / Bills" at bounding box center [231, 96] width 50 height 21
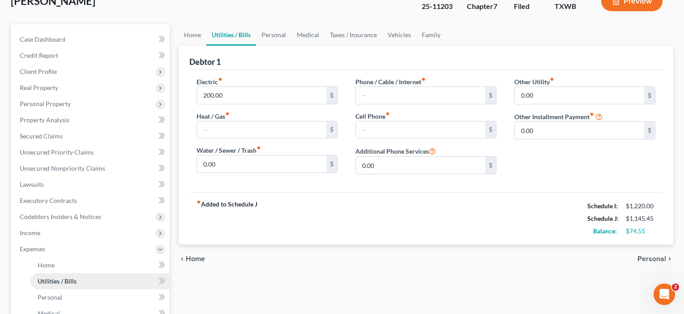
scroll to position [78, 0]
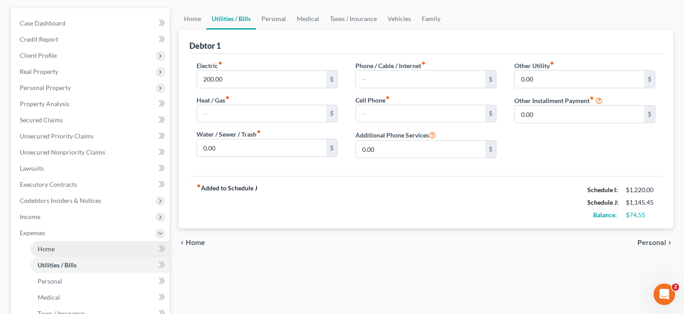
click at [52, 250] on span "Home" at bounding box center [46, 249] width 17 height 8
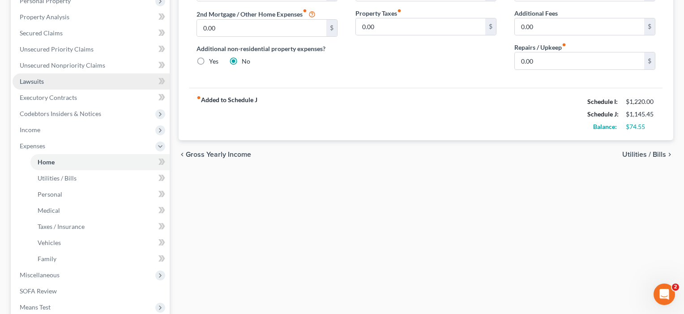
scroll to position [193, 0]
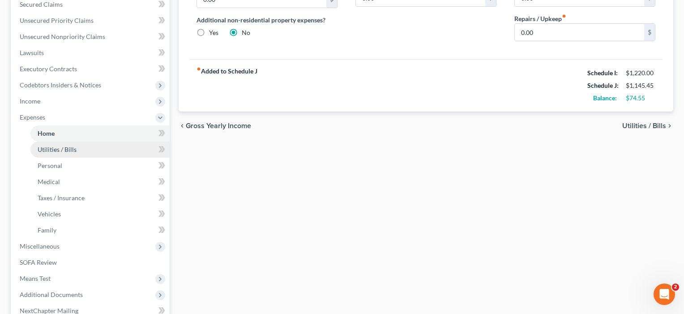
click at [51, 152] on span "Utilities / Bills" at bounding box center [57, 149] width 39 height 8
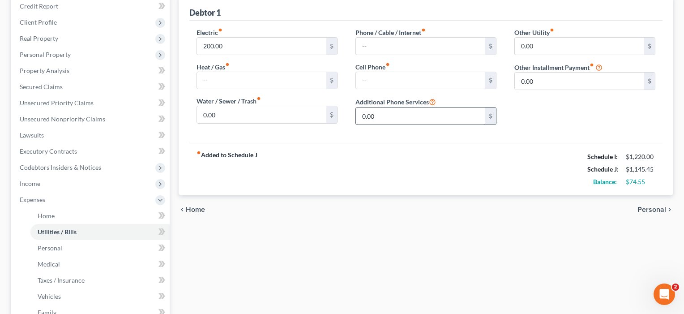
scroll to position [111, 0]
click at [42, 183] on span "Income" at bounding box center [91, 183] width 157 height 16
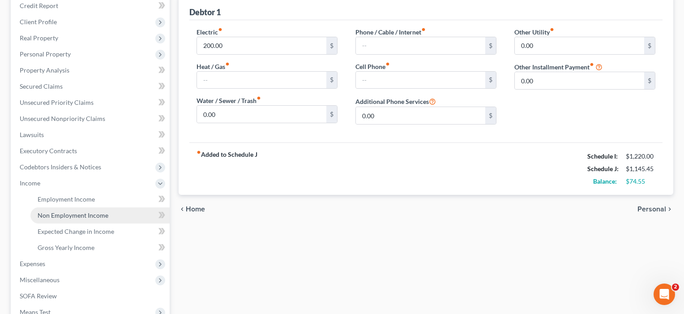
click at [49, 213] on span "Non Employment Income" at bounding box center [73, 215] width 71 height 8
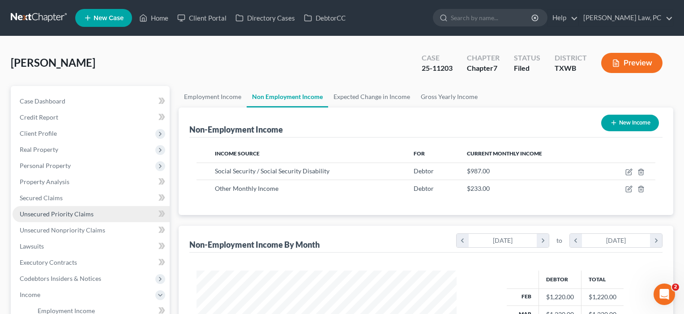
scroll to position [160, 278]
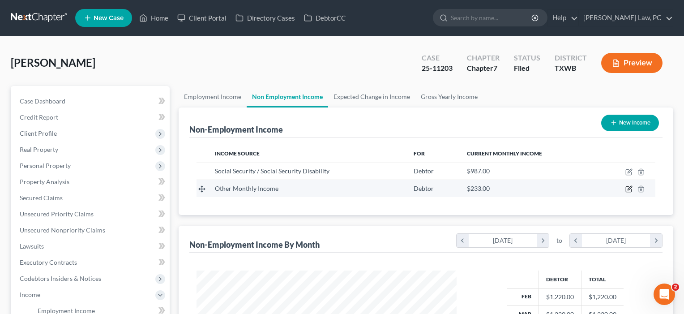
click at [630, 188] on icon "button" at bounding box center [630, 188] width 4 height 4
select select "13"
select select "0"
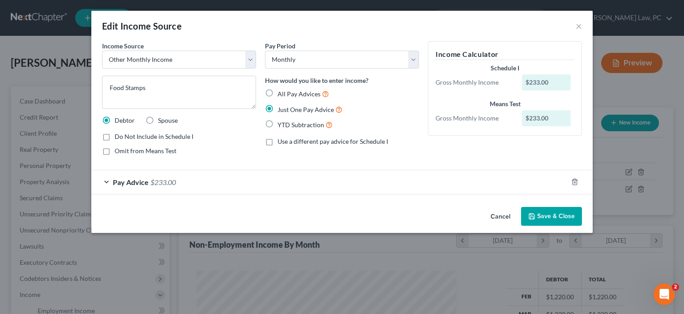
click at [556, 219] on button "Save & Close" at bounding box center [551, 216] width 61 height 19
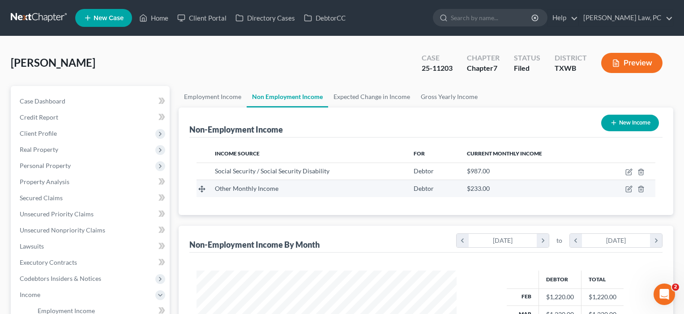
click at [624, 189] on td at bounding box center [626, 188] width 57 height 17
click at [592, 190] on td "$233.00" at bounding box center [529, 188] width 138 height 17
click at [284, 191] on div "Other Monthly Income" at bounding box center [307, 188] width 185 height 9
click at [629, 187] on icon "button" at bounding box center [628, 188] width 7 height 7
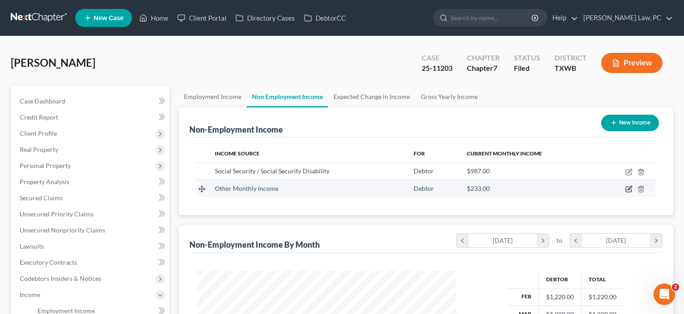
select select "13"
select select "0"
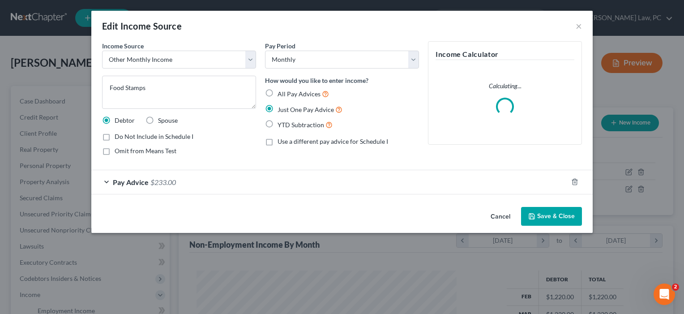
click at [541, 216] on button "Save & Close" at bounding box center [551, 216] width 61 height 19
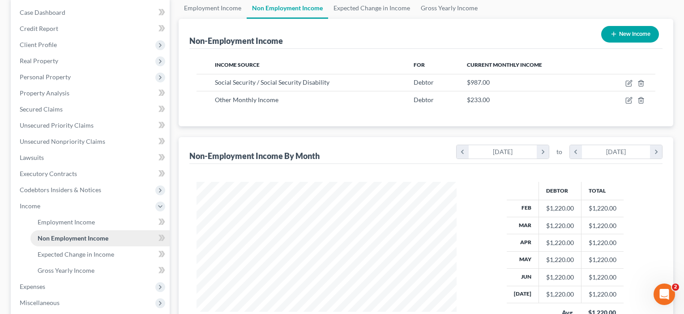
scroll to position [95, 0]
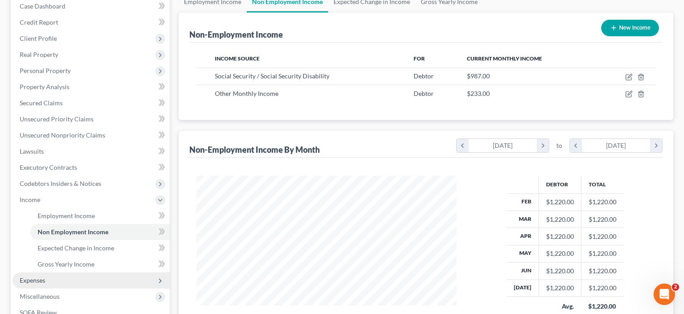
click at [42, 282] on span "Expenses" at bounding box center [33, 280] width 26 height 8
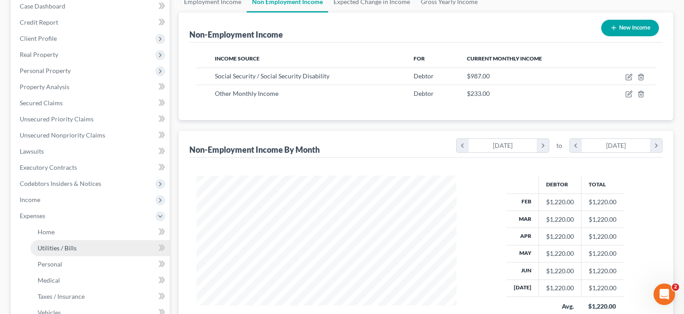
click at [56, 252] on link "Utilities / Bills" at bounding box center [99, 248] width 139 height 16
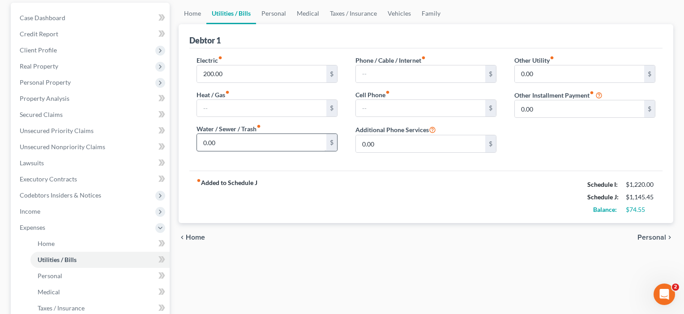
scroll to position [86, 0]
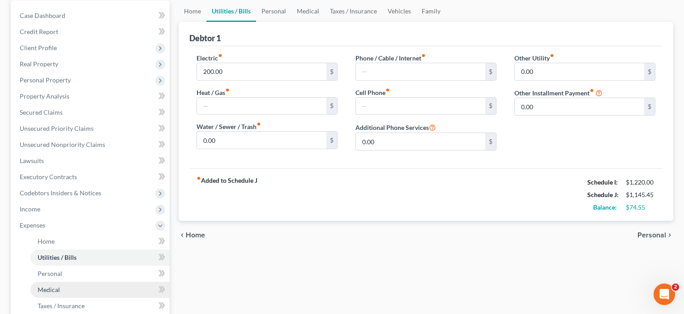
click at [67, 287] on link "Medical" at bounding box center [99, 290] width 139 height 16
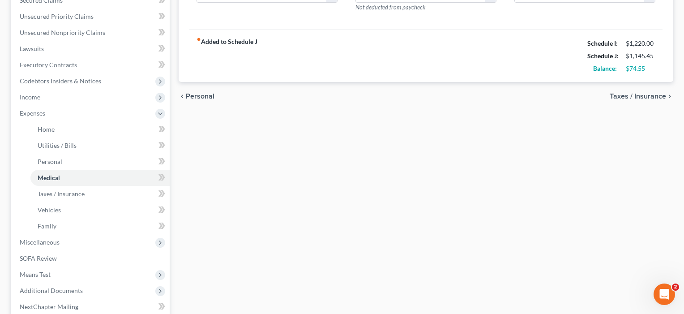
scroll to position [197, 0]
